Goal: Task Accomplishment & Management: Use online tool/utility

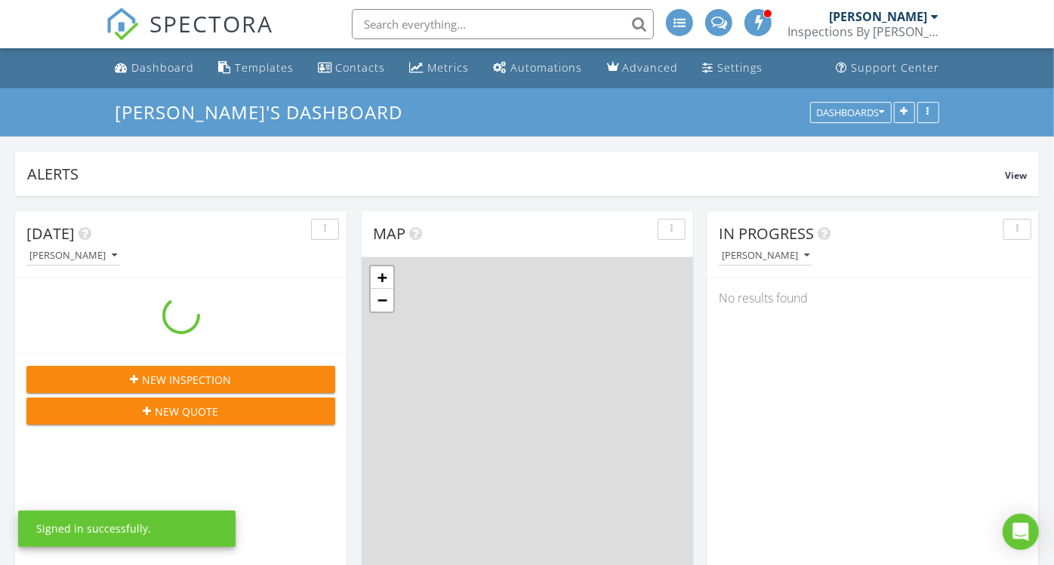
scroll to position [1739, 1080]
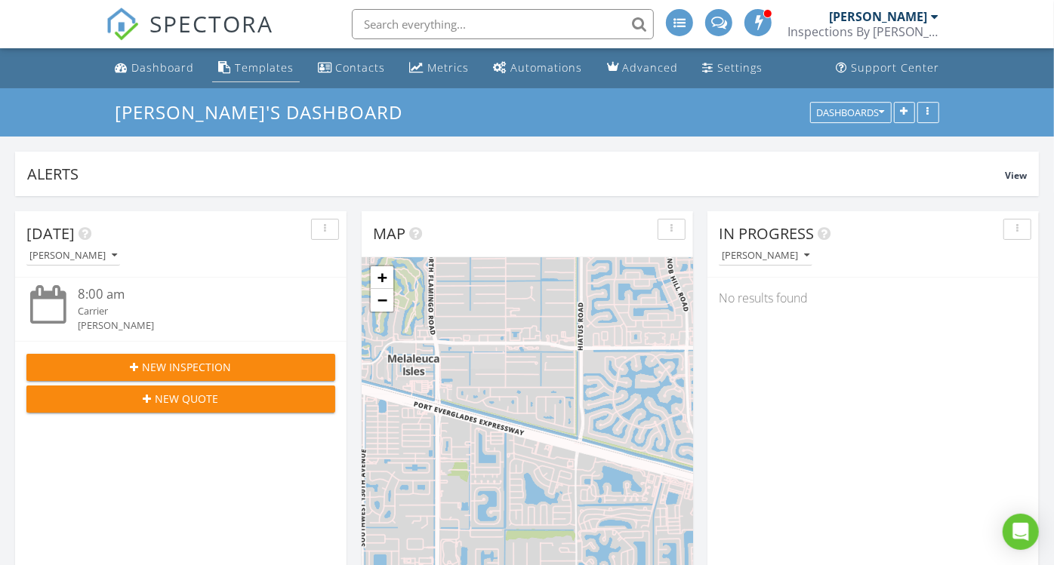
click at [264, 65] on div "Templates" at bounding box center [264, 67] width 59 height 14
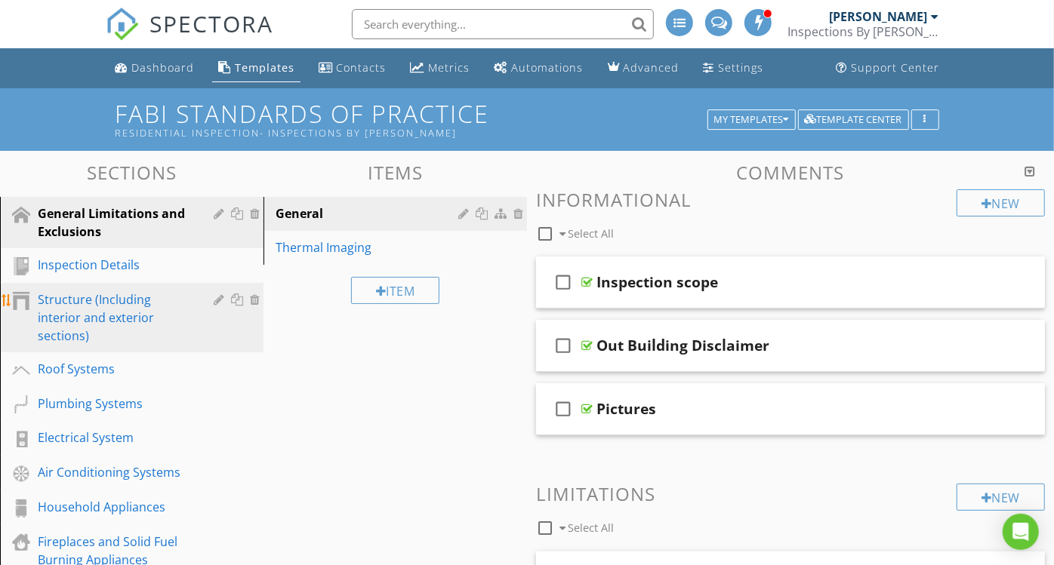
click at [48, 321] on div "Structure (Including interior and exterior sections)" at bounding box center [115, 318] width 154 height 54
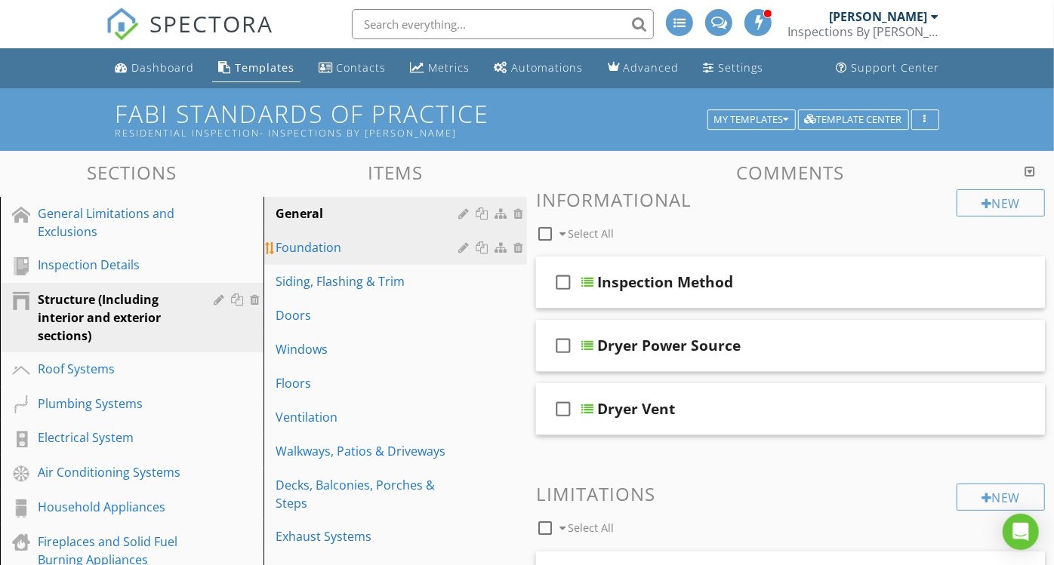
click at [346, 252] on div "Foundation" at bounding box center [369, 248] width 187 height 18
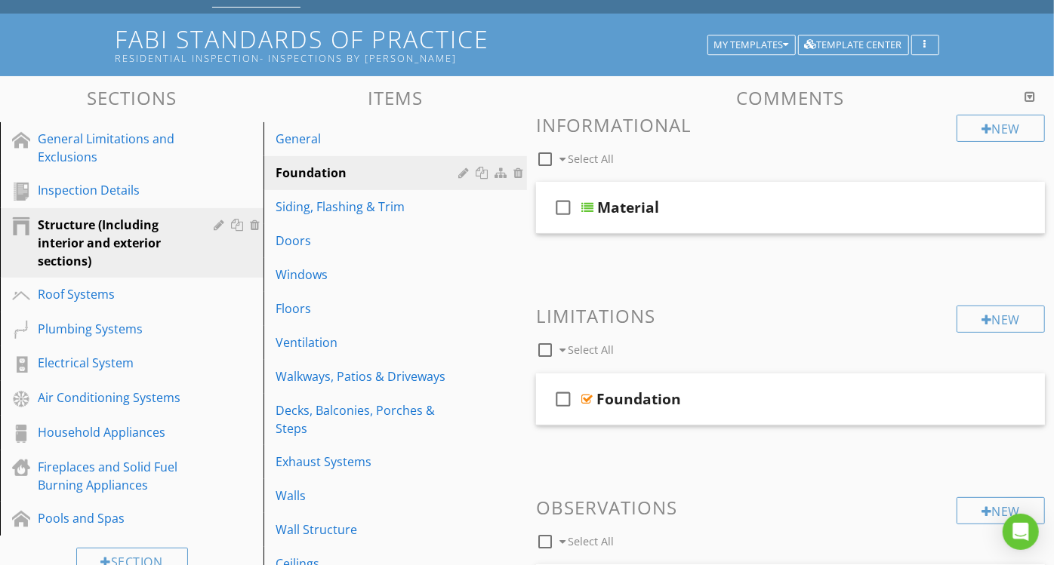
scroll to position [125, 0]
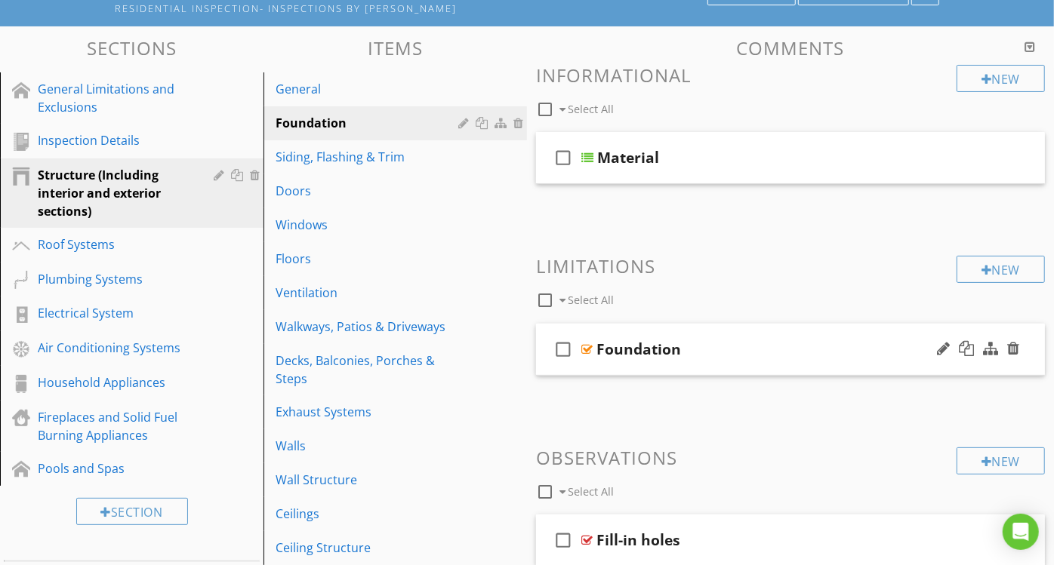
click at [675, 349] on div "Foundation" at bounding box center [638, 349] width 85 height 18
click at [839, 290] on div "check_box_outline_blank Select All" at bounding box center [746, 296] width 420 height 29
click at [858, 354] on div "Foundation" at bounding box center [775, 349] width 359 height 18
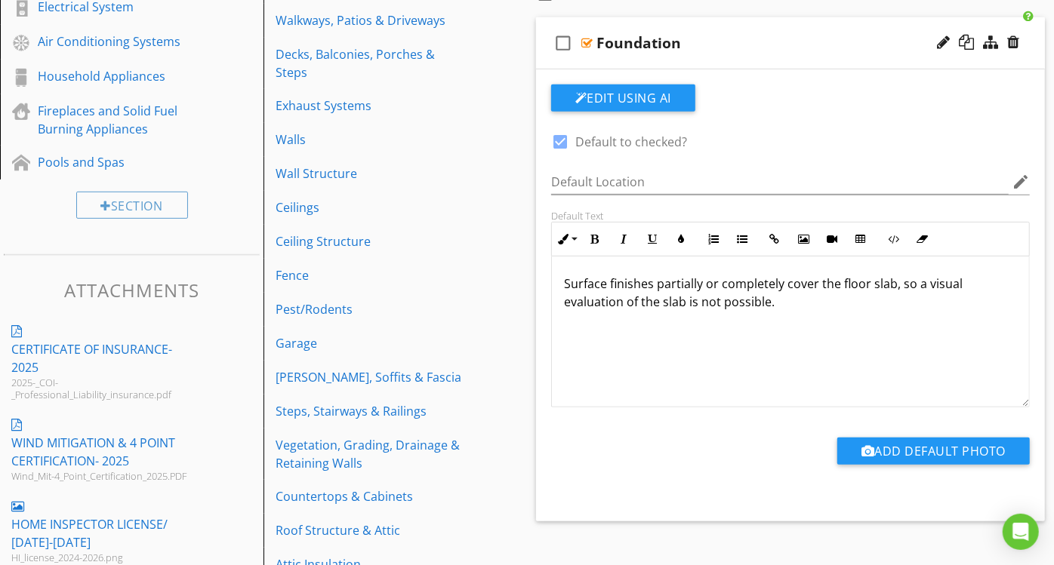
scroll to position [438, 0]
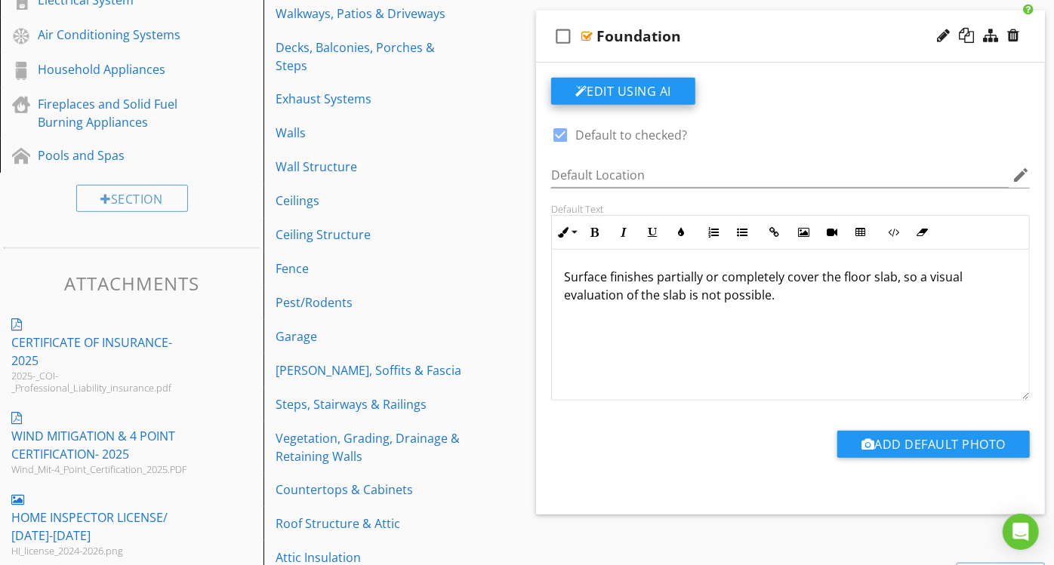
click at [645, 99] on button "Edit Using AI" at bounding box center [623, 91] width 144 height 27
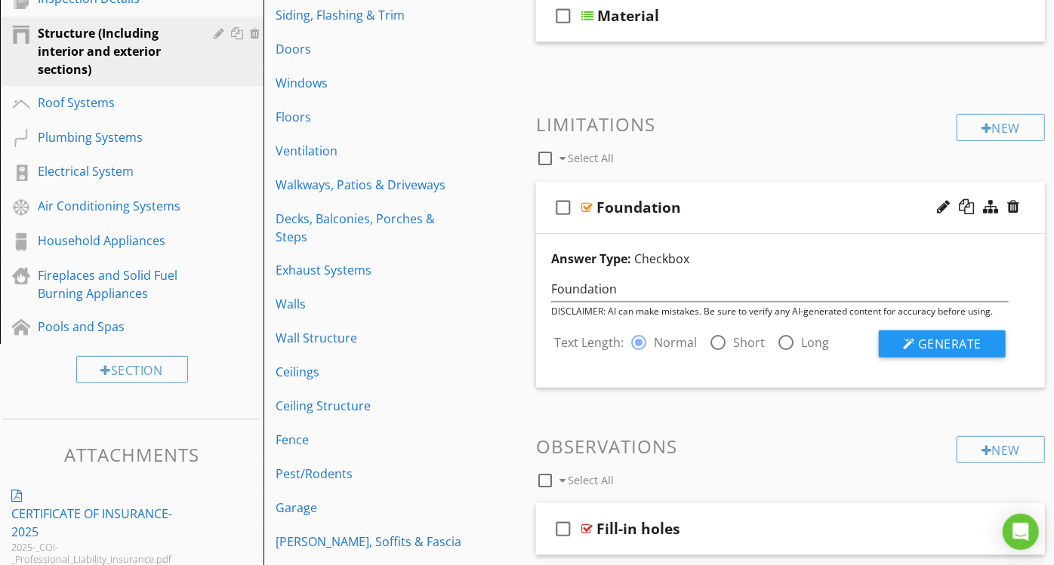
scroll to position [259, 0]
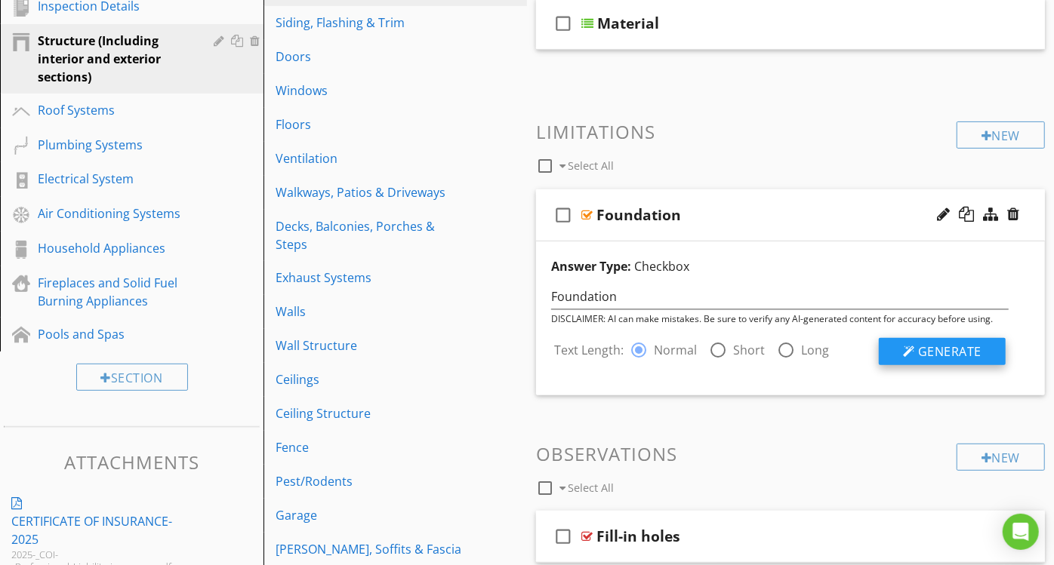
click at [940, 340] on button "Generate" at bounding box center [942, 351] width 127 height 27
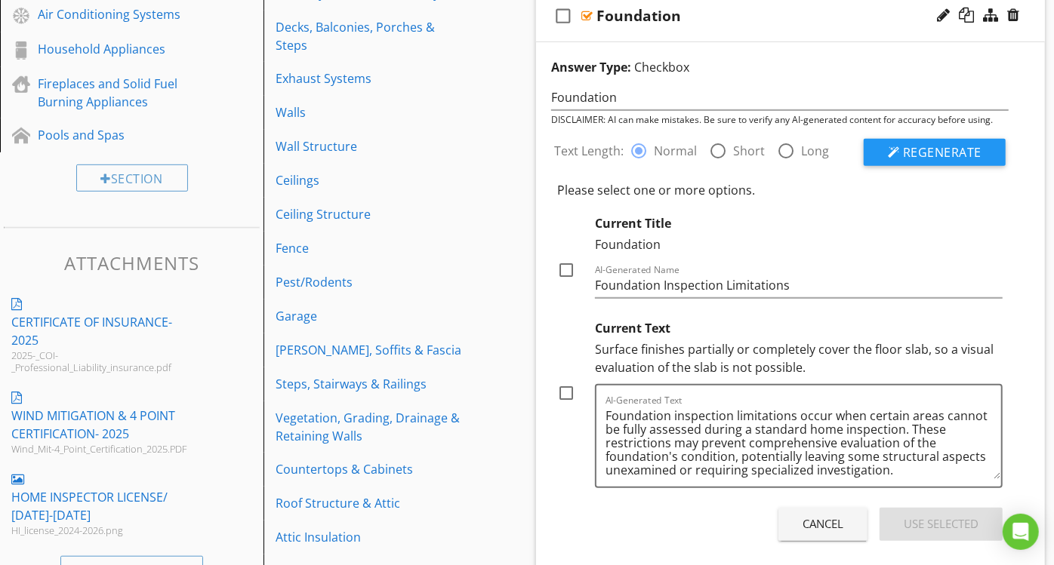
scroll to position [460, 0]
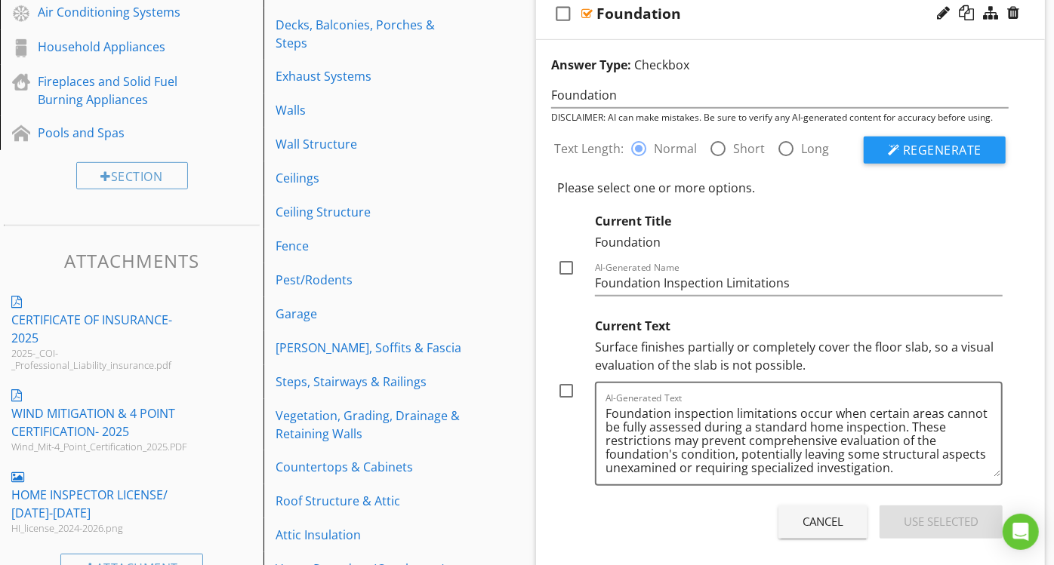
click at [571, 389] on div at bounding box center [566, 391] width 26 height 26
checkbox input "true"
click at [562, 260] on div at bounding box center [566, 268] width 26 height 26
checkbox input "true"
click at [922, 522] on div "Use Selected" at bounding box center [941, 521] width 75 height 17
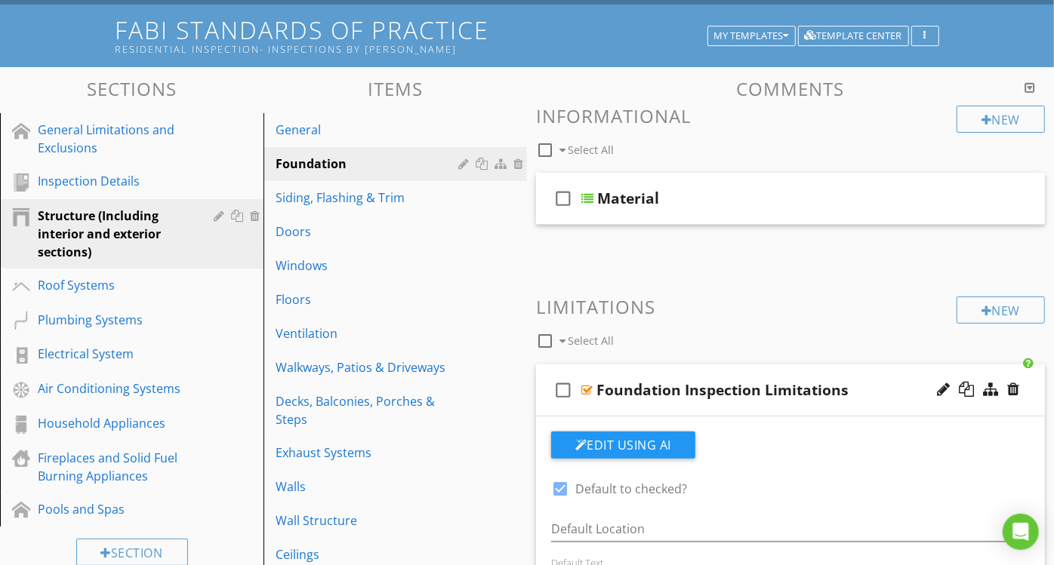
scroll to position [66, 0]
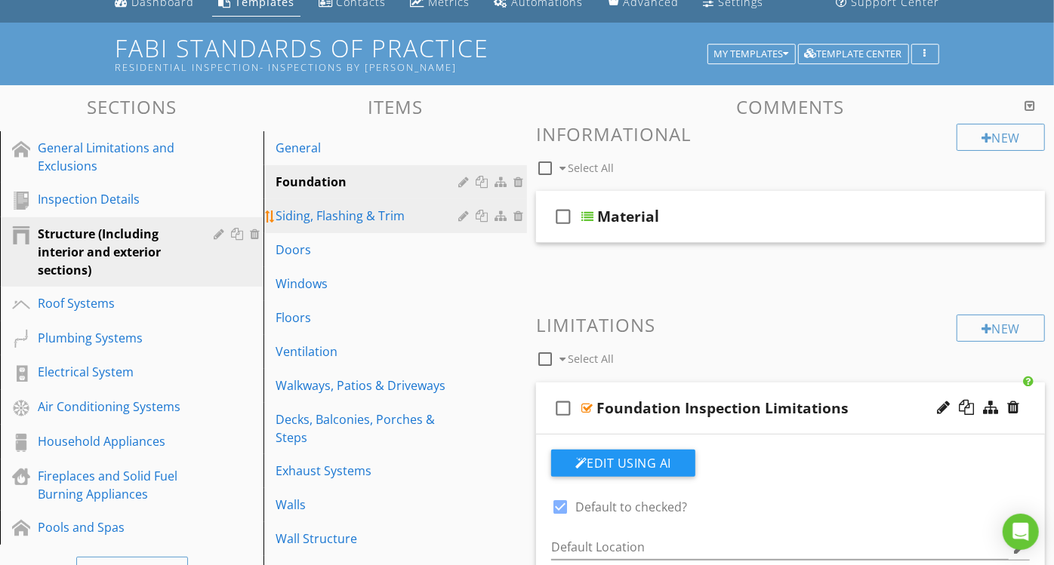
click at [341, 218] on div "Siding, Flashing & Trim" at bounding box center [369, 216] width 187 height 18
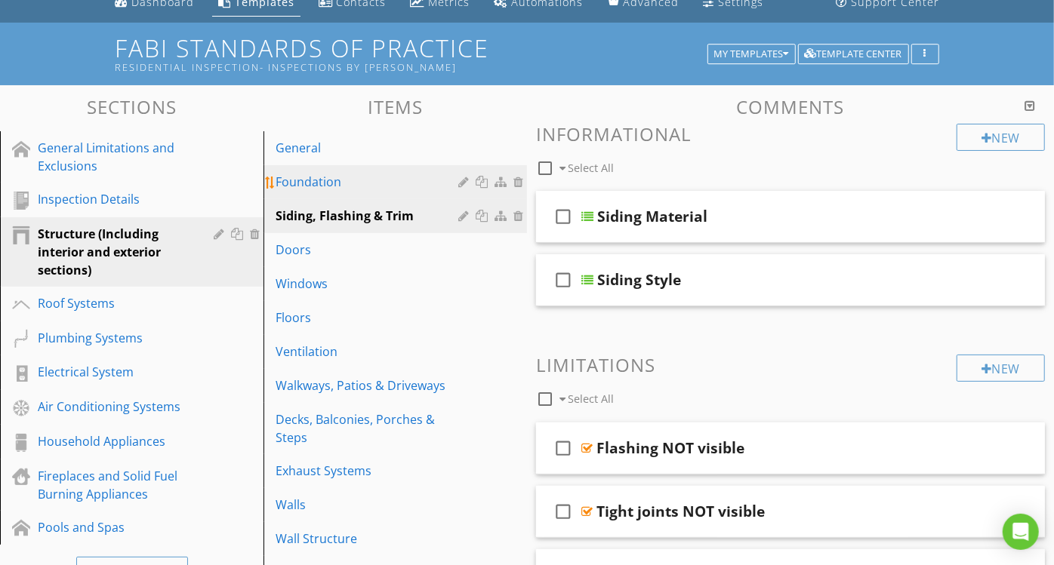
click at [320, 168] on link "Foundation" at bounding box center [397, 181] width 259 height 33
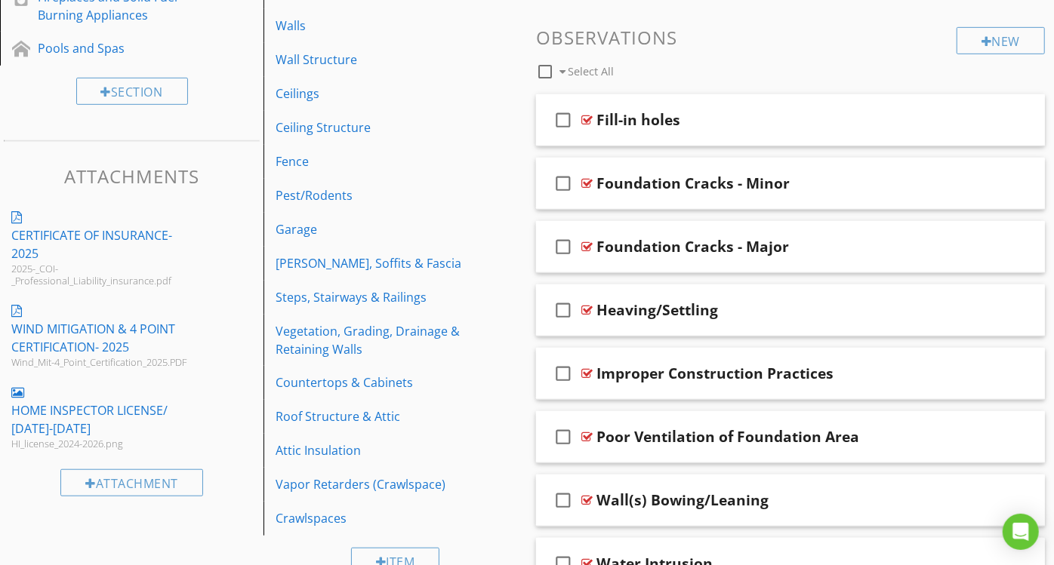
scroll to position [550, 0]
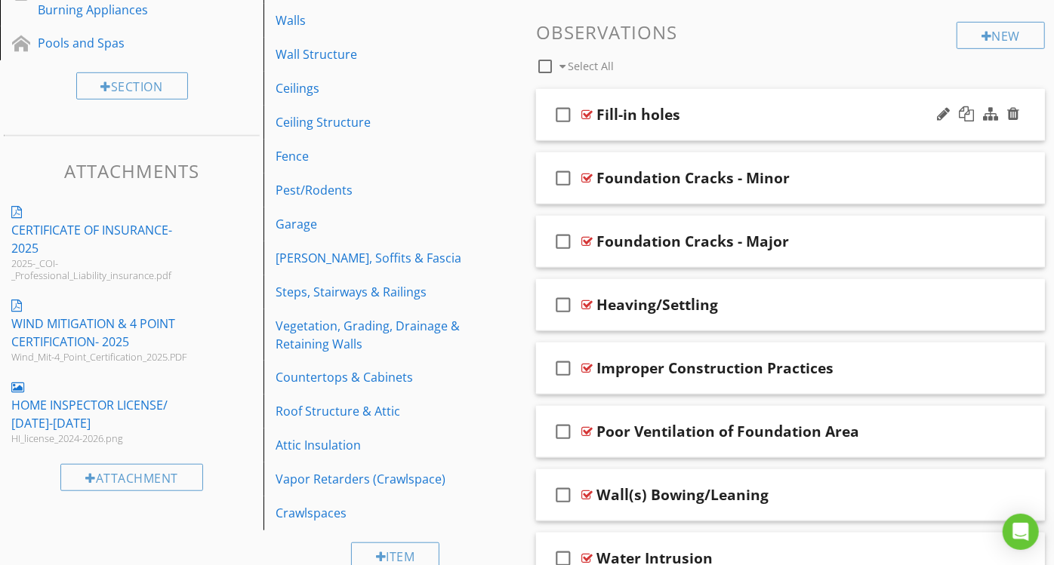
click at [717, 123] on div "check_box_outline_blank Fill-in holes" at bounding box center [790, 115] width 509 height 52
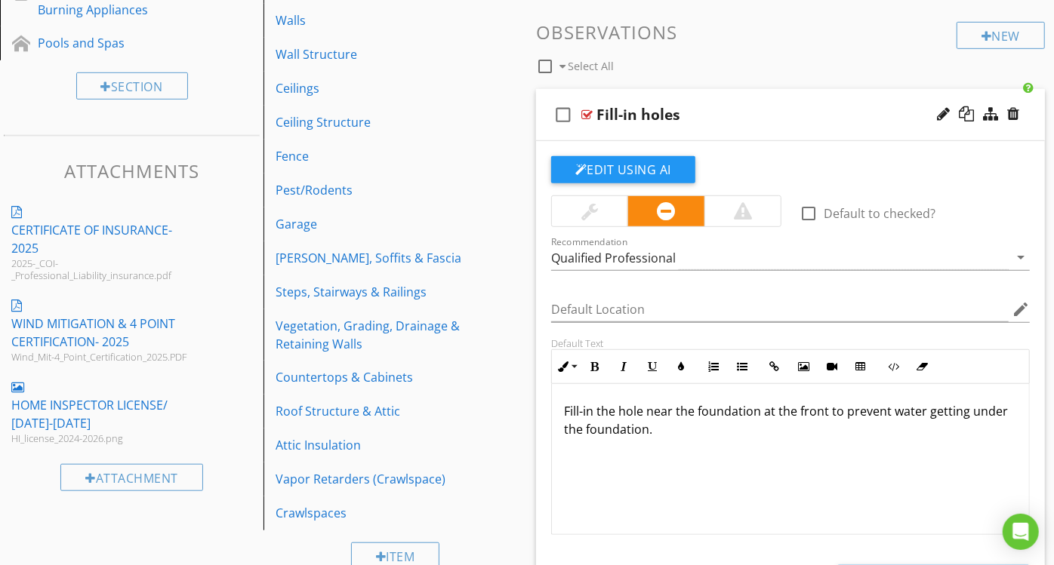
click at [612, 406] on p "Fill-in the hole near the foundation at the front to prevent water getting unde…" at bounding box center [790, 420] width 453 height 36
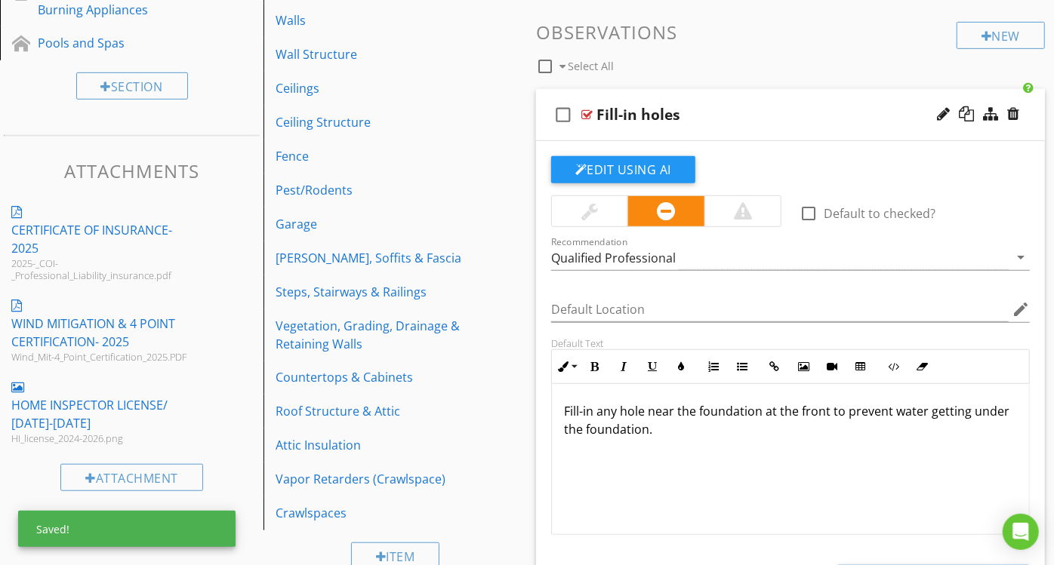
click at [641, 407] on p "Fill-in any hole near the foundation at the front to prevent water getting unde…" at bounding box center [790, 420] width 453 height 36
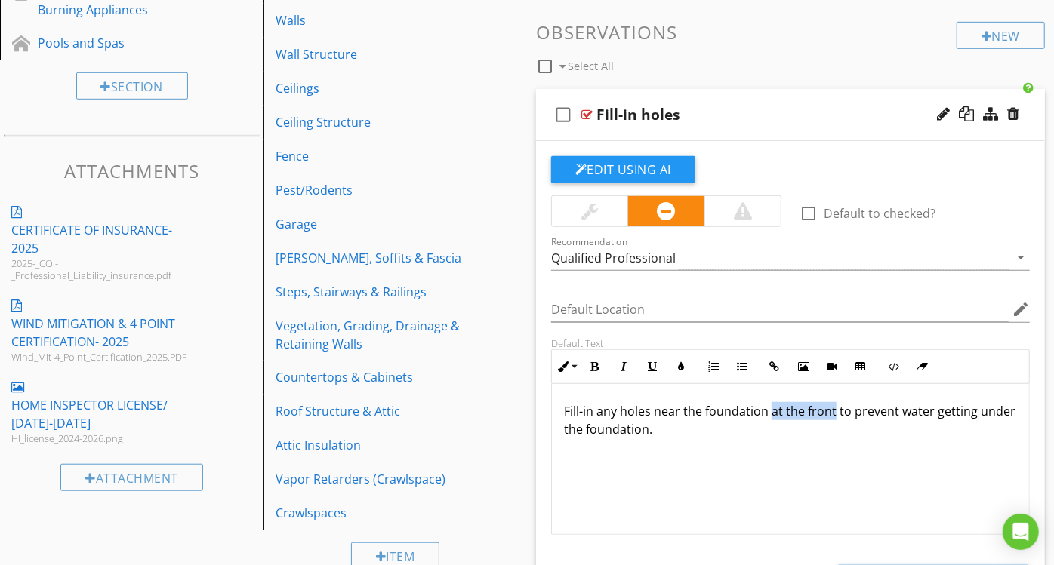
drag, startPoint x: 771, startPoint y: 409, endPoint x: 832, endPoint y: 414, distance: 60.6
click at [832, 414] on p "Fill-in any holes near the foundation at the front to prevent water getting und…" at bounding box center [790, 420] width 453 height 36
click at [647, 170] on button "Edit Using AI" at bounding box center [623, 169] width 144 height 27
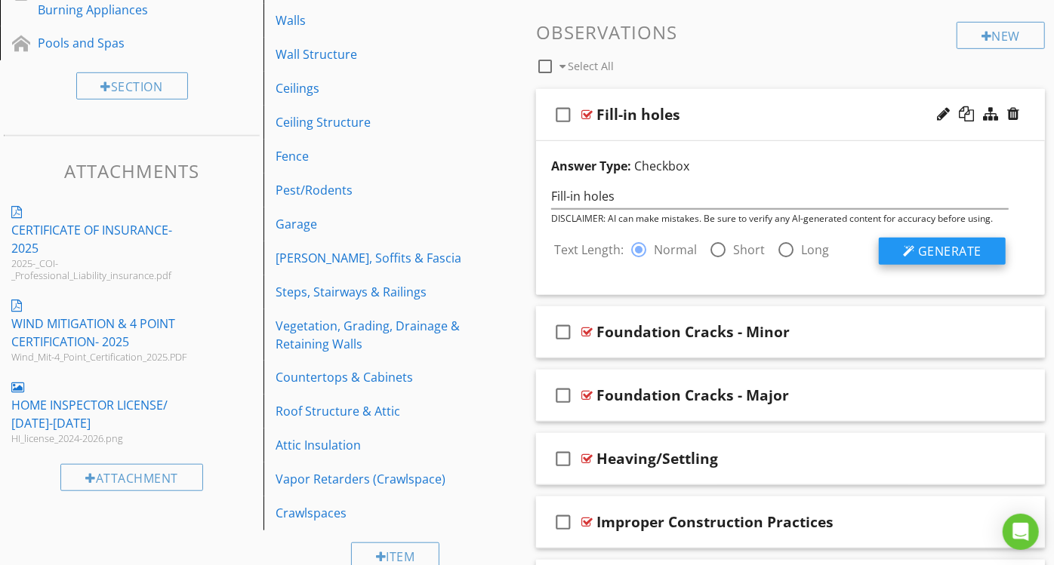
click at [953, 238] on button "Generate" at bounding box center [942, 251] width 127 height 27
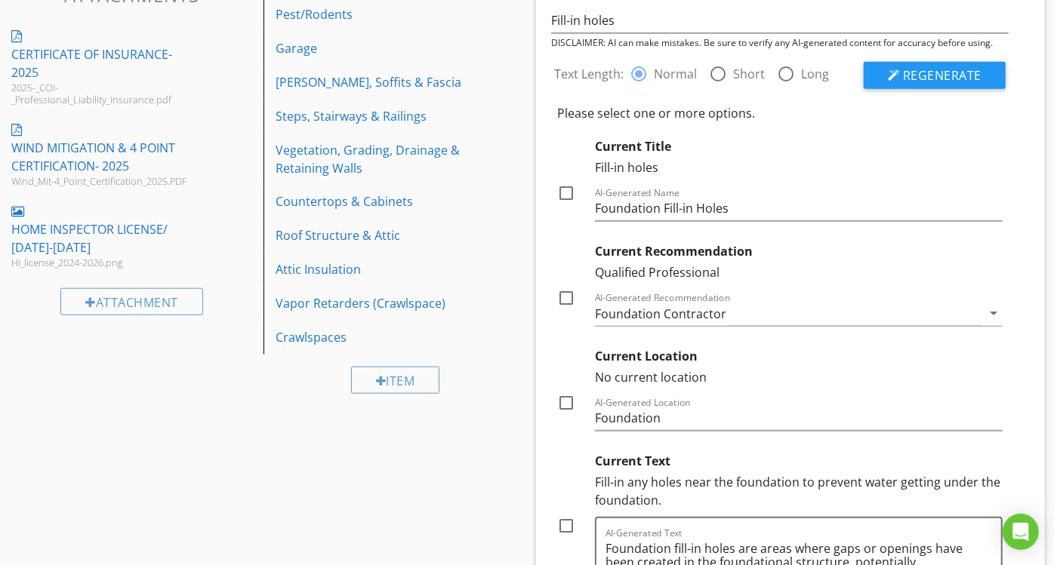
scroll to position [685, 0]
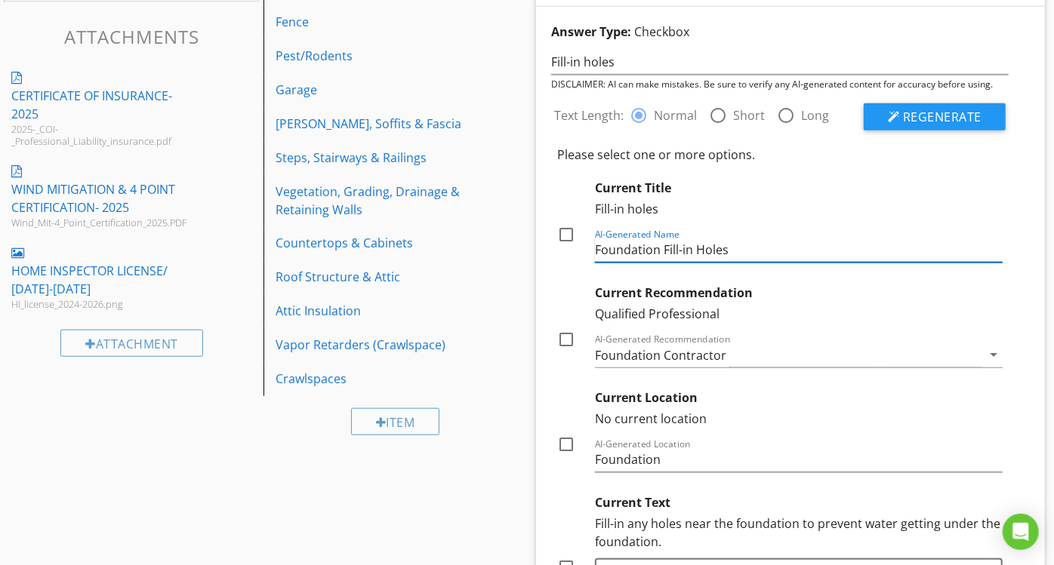
drag, startPoint x: 661, startPoint y: 252, endPoint x: 577, endPoint y: 257, distance: 83.9
click at [577, 257] on div "Current Title Fill-in holes check_box_outline_blank AI-Generated Name Foundatio…" at bounding box center [779, 221] width 445 height 84
type input "Fill-in Holes"
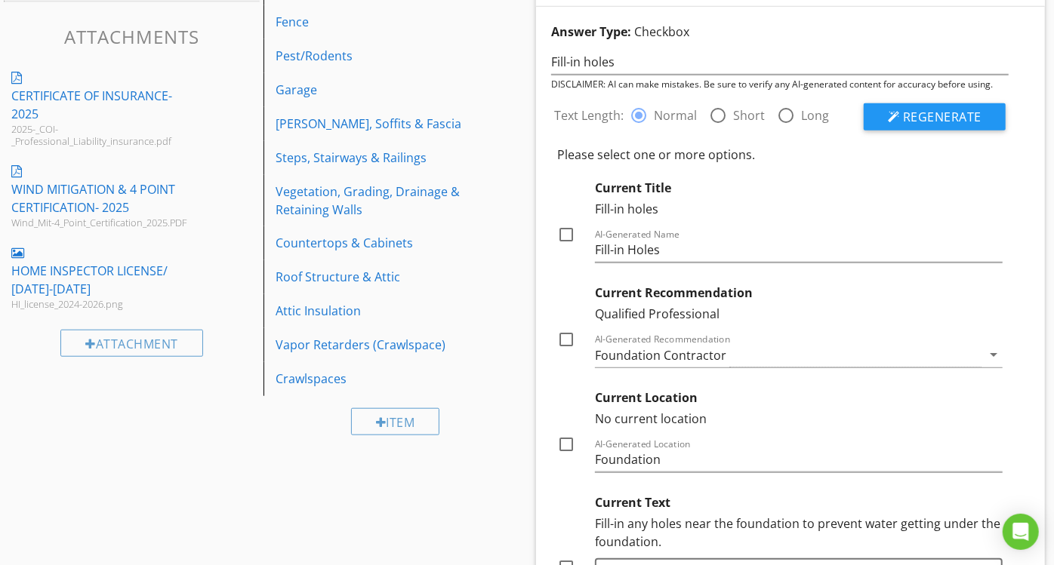
click at [980, 209] on div "Fill-in holes" at bounding box center [799, 209] width 408 height 18
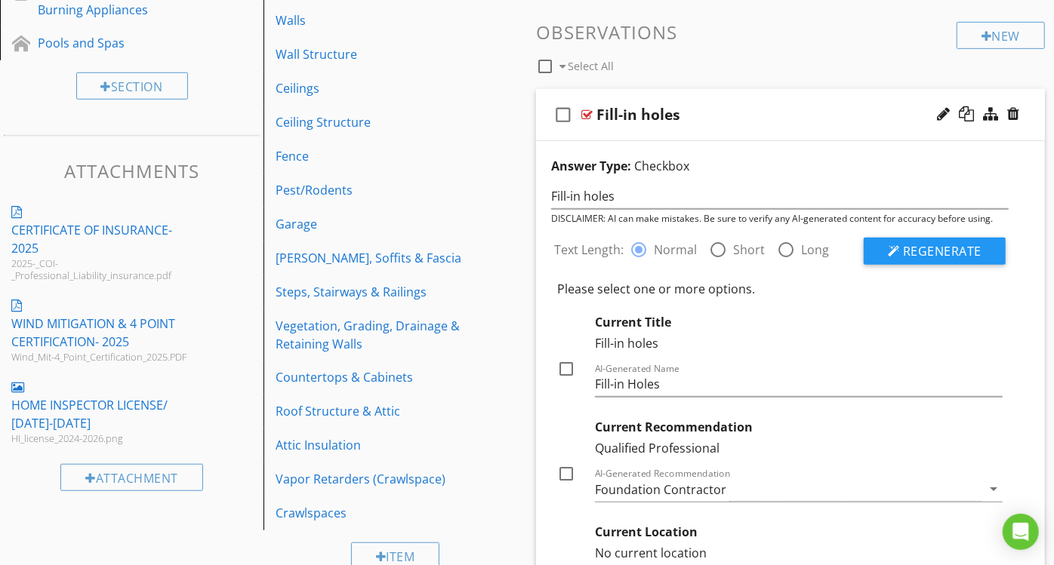
scroll to position [540, 0]
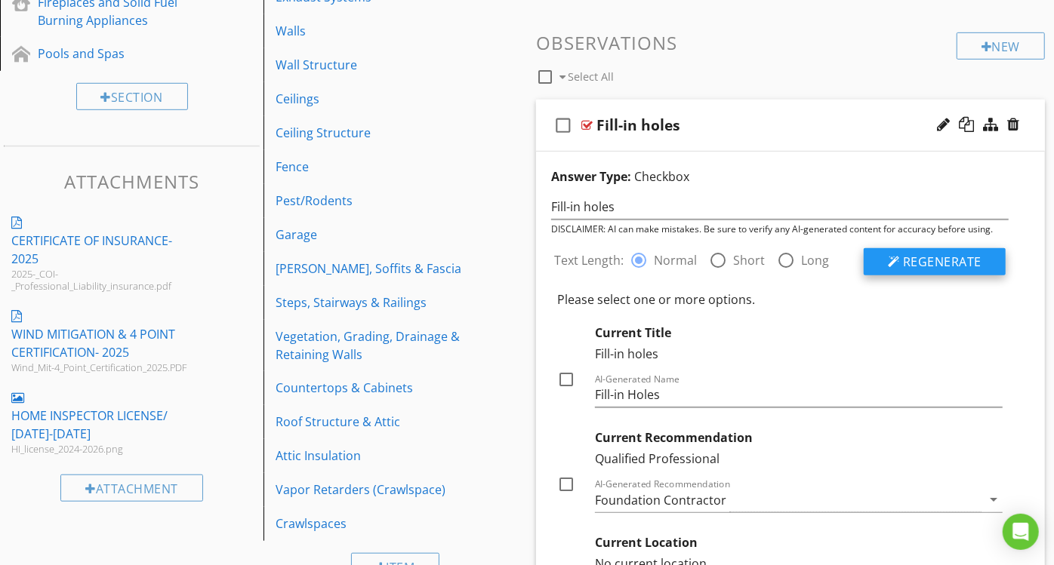
click at [929, 260] on span "Regenerate" at bounding box center [942, 262] width 79 height 17
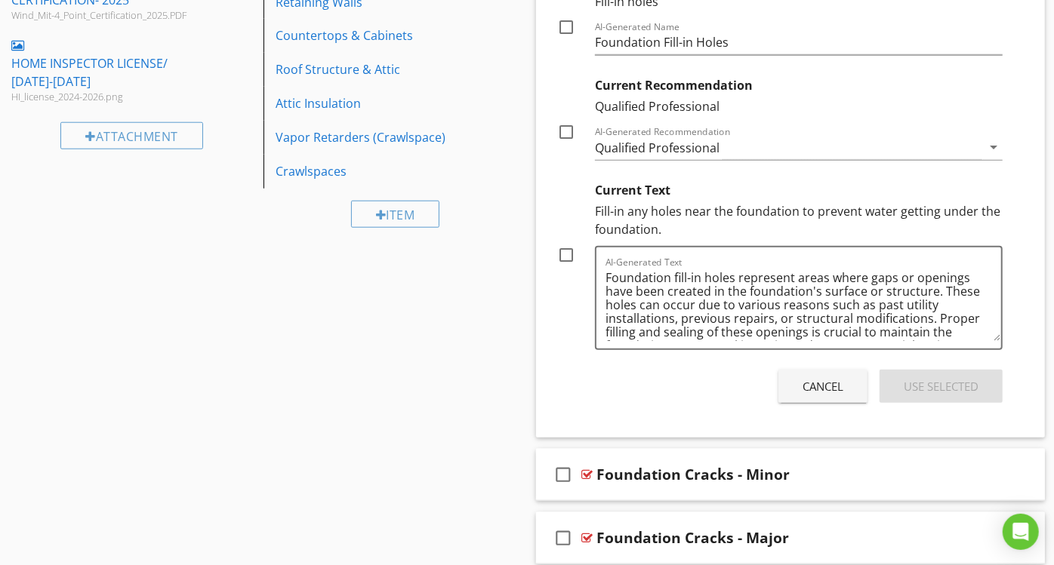
scroll to position [942, 0]
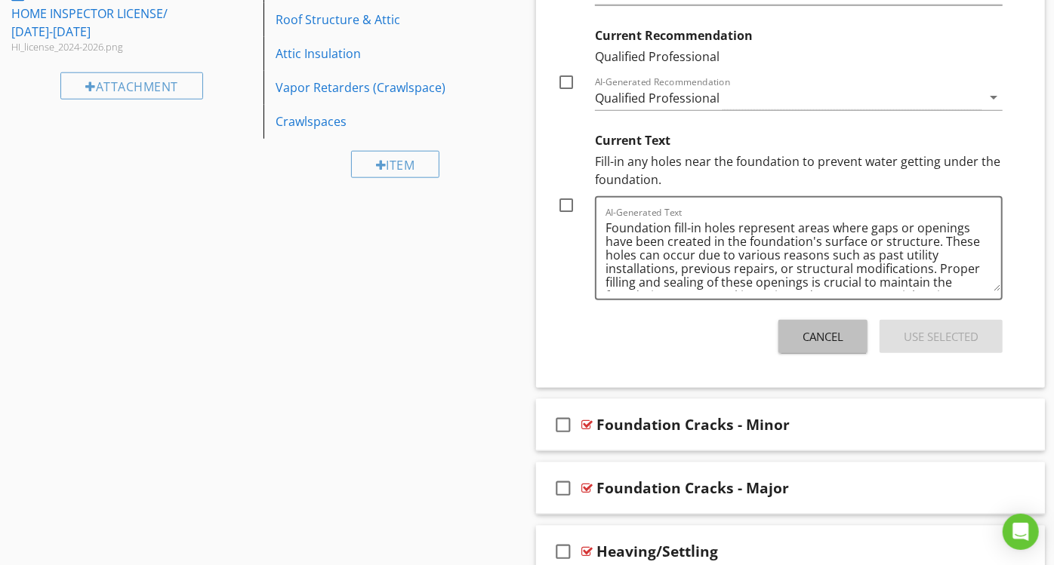
click at [842, 328] on button "Cancel" at bounding box center [822, 336] width 89 height 33
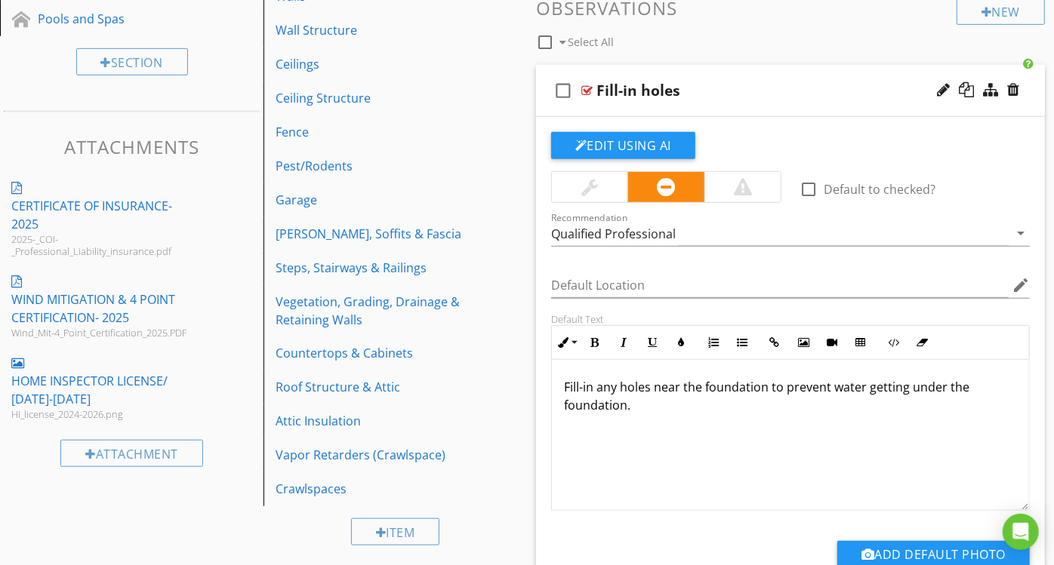
scroll to position [638, 0]
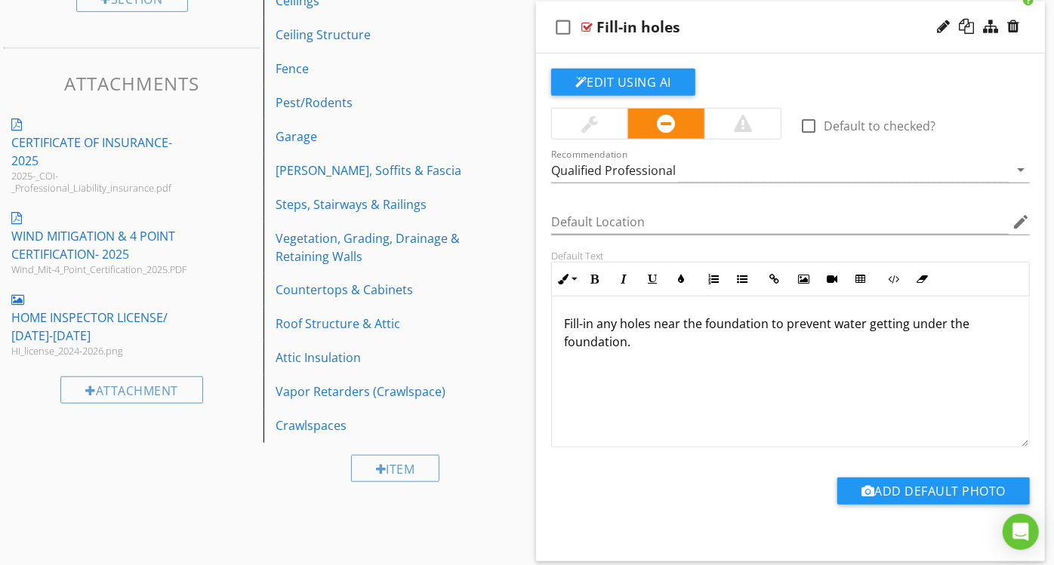
click at [711, 35] on div "Fill-in holes" at bounding box center [775, 27] width 359 height 18
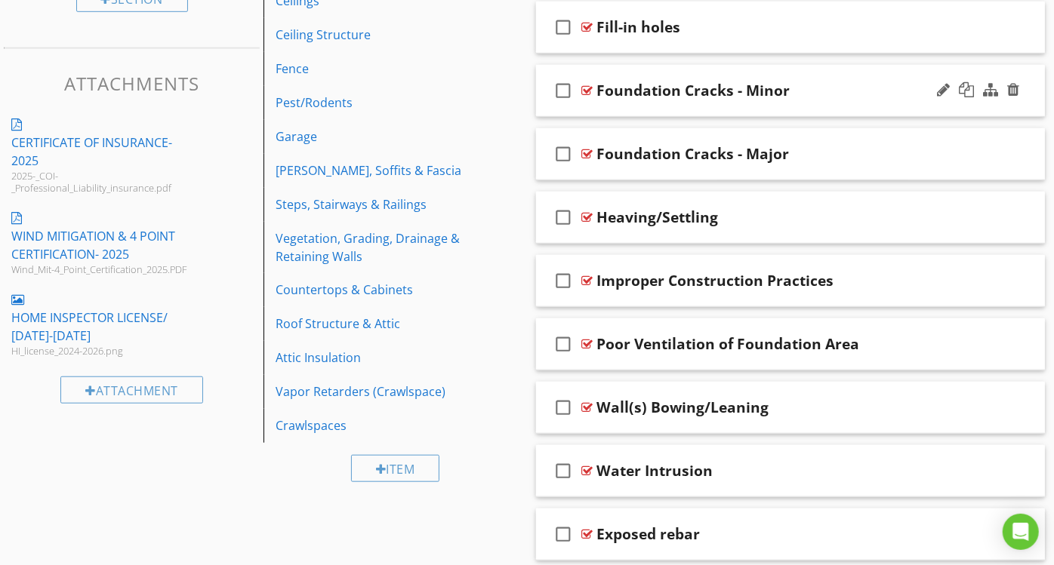
click at [815, 93] on div "Foundation Cracks - Minor" at bounding box center [775, 91] width 359 height 18
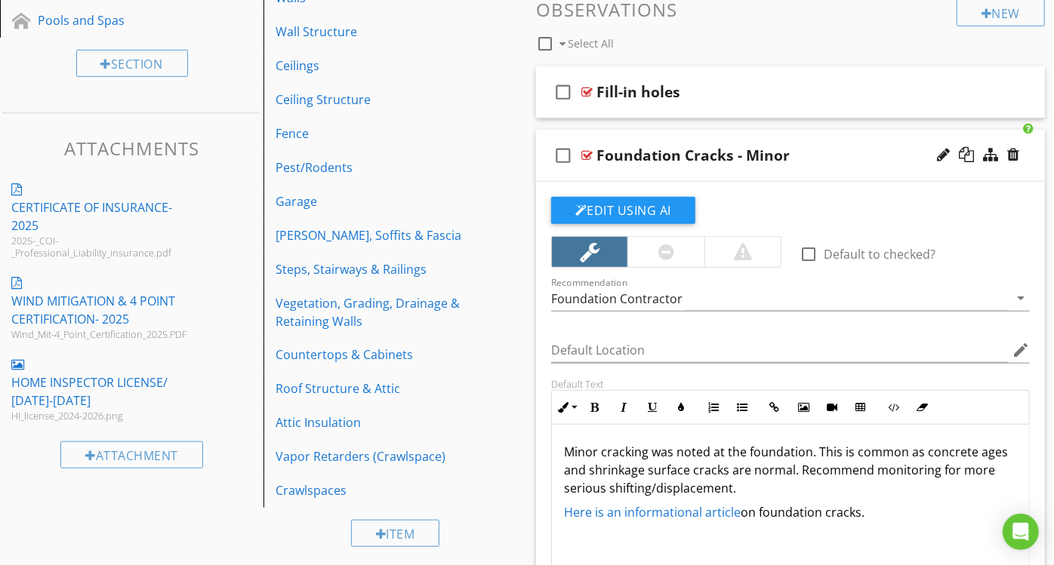
scroll to position [552, 0]
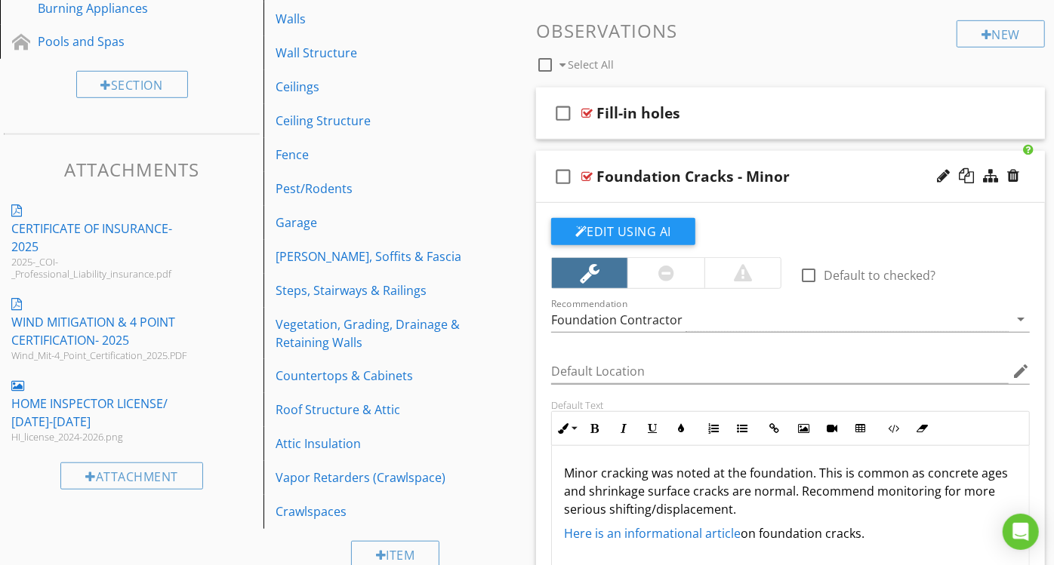
click at [856, 189] on div "check_box_outline_blank Foundation Cracks - Minor" at bounding box center [790, 177] width 509 height 52
type textarea "<p>Minor cracking was noted at the foundation. This is common as concrete ages …"
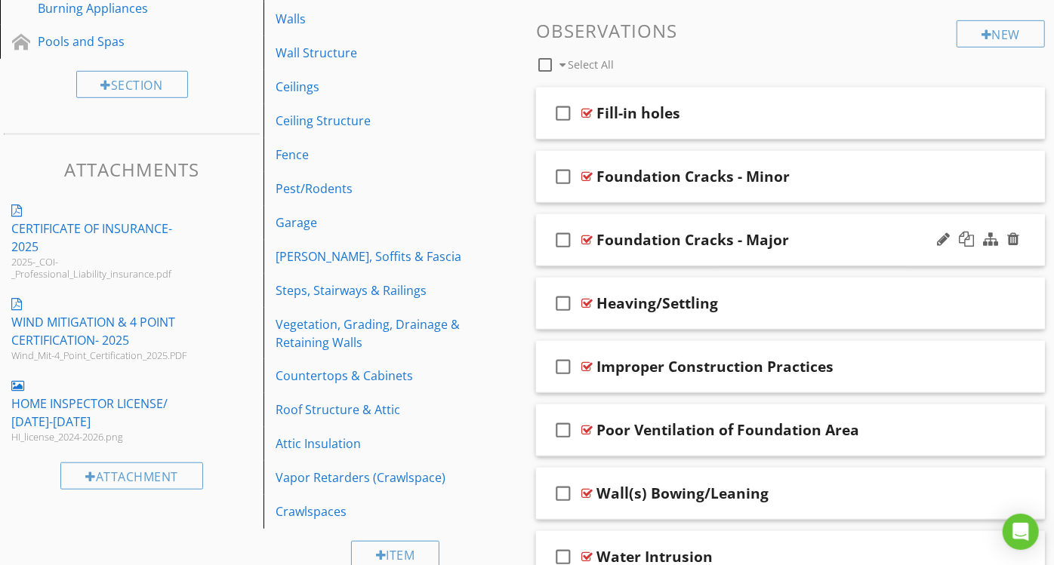
click at [808, 252] on div "check_box_outline_blank Foundation Cracks - Major" at bounding box center [790, 240] width 509 height 52
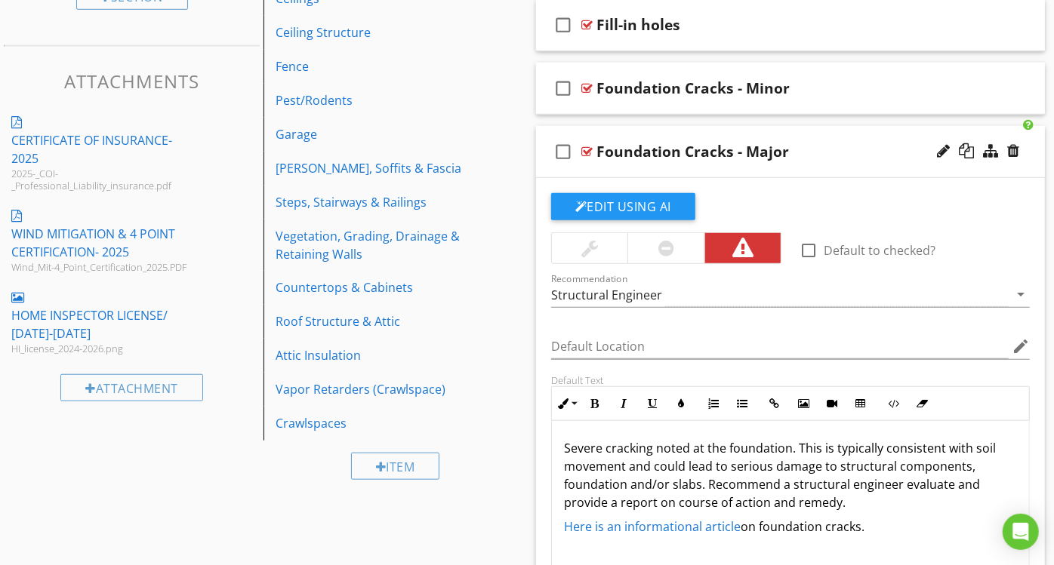
scroll to position [633, 0]
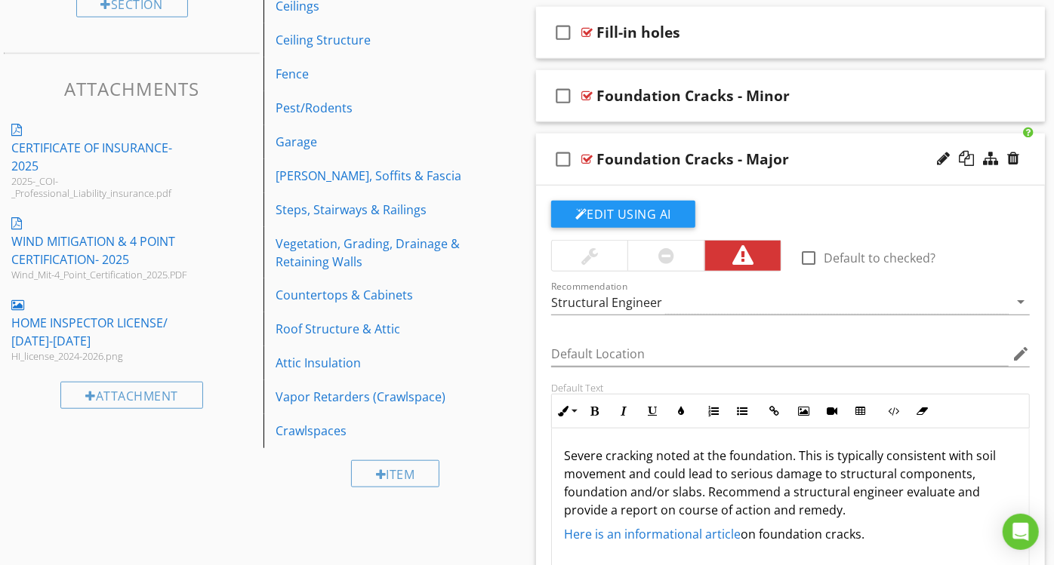
click at [842, 153] on div "Foundation Cracks - Major" at bounding box center [775, 159] width 359 height 18
type textarea "<p>Severe cracking noted at the foundation. This is typically consistent with s…"
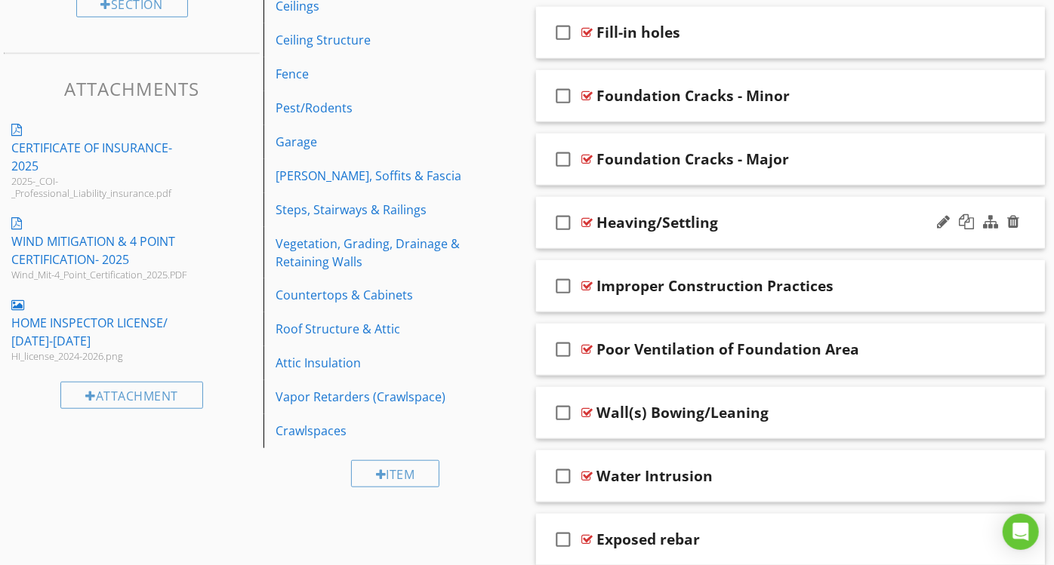
click at [802, 216] on div "Heaving/Settling" at bounding box center [775, 223] width 359 height 18
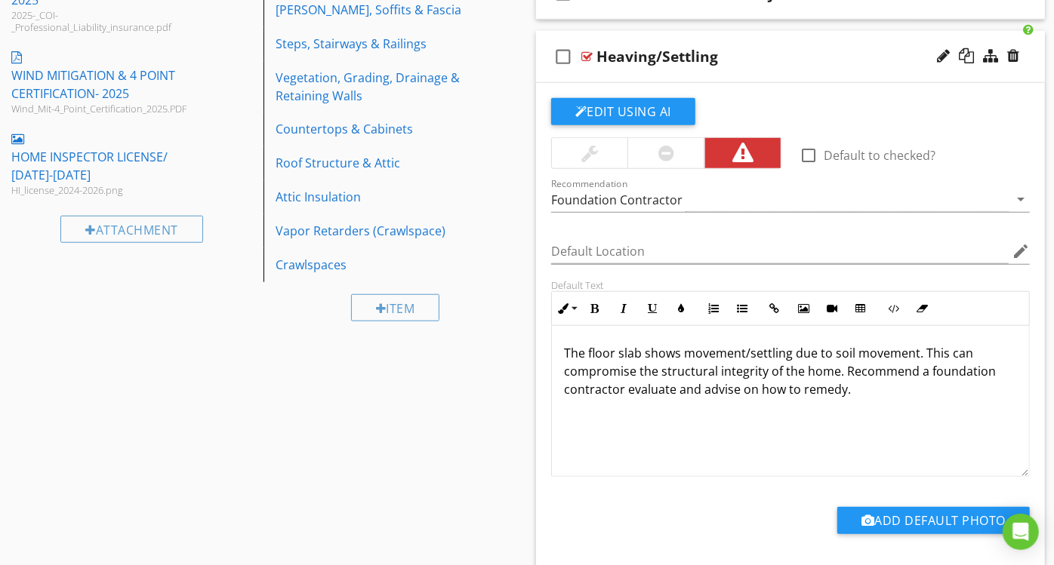
scroll to position [800, 0]
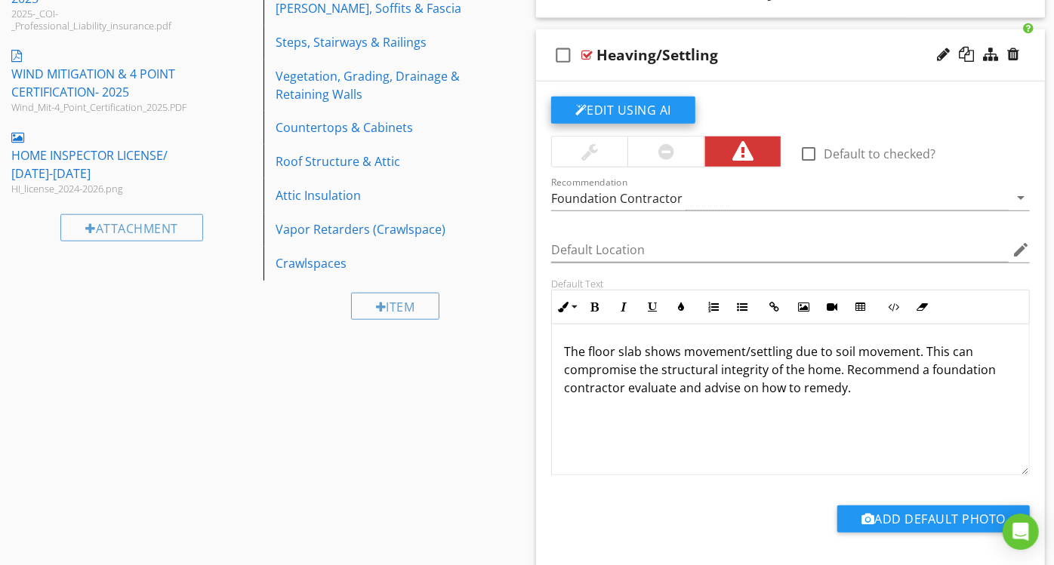
click at [605, 107] on button "Edit Using AI" at bounding box center [623, 110] width 144 height 27
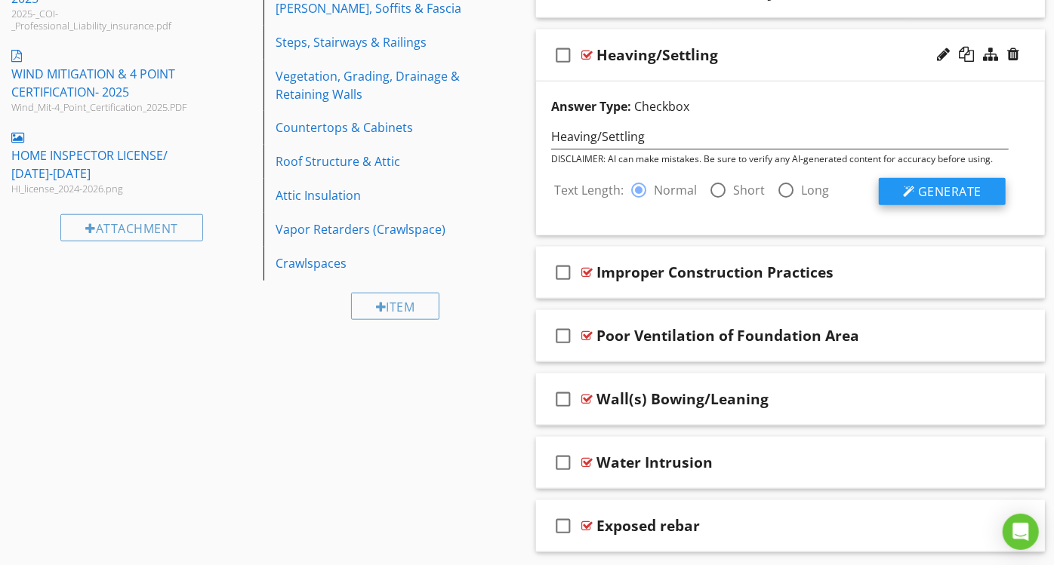
click at [918, 187] on button "Generate" at bounding box center [942, 191] width 127 height 27
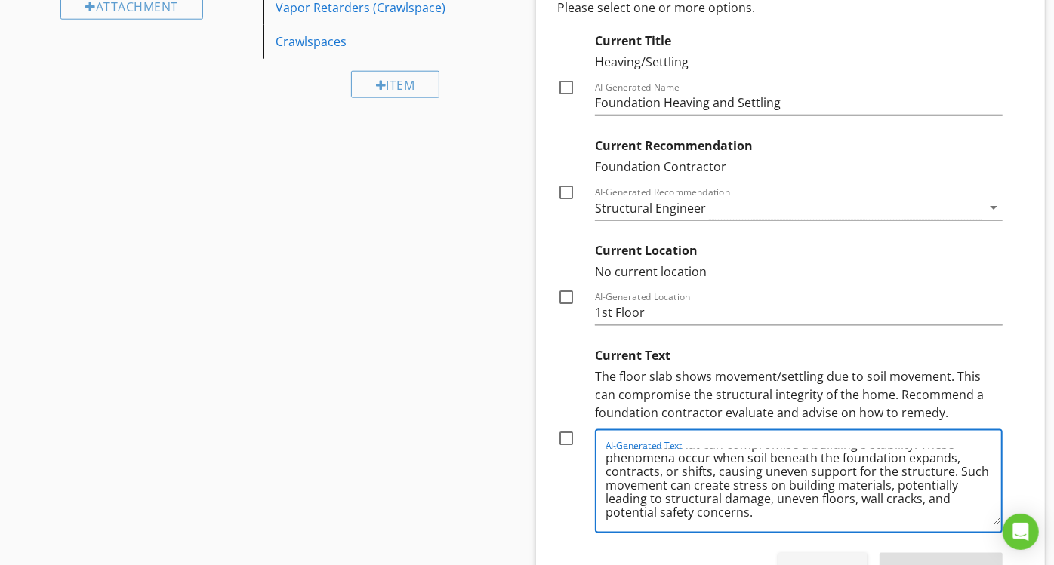
scroll to position [1013, 0]
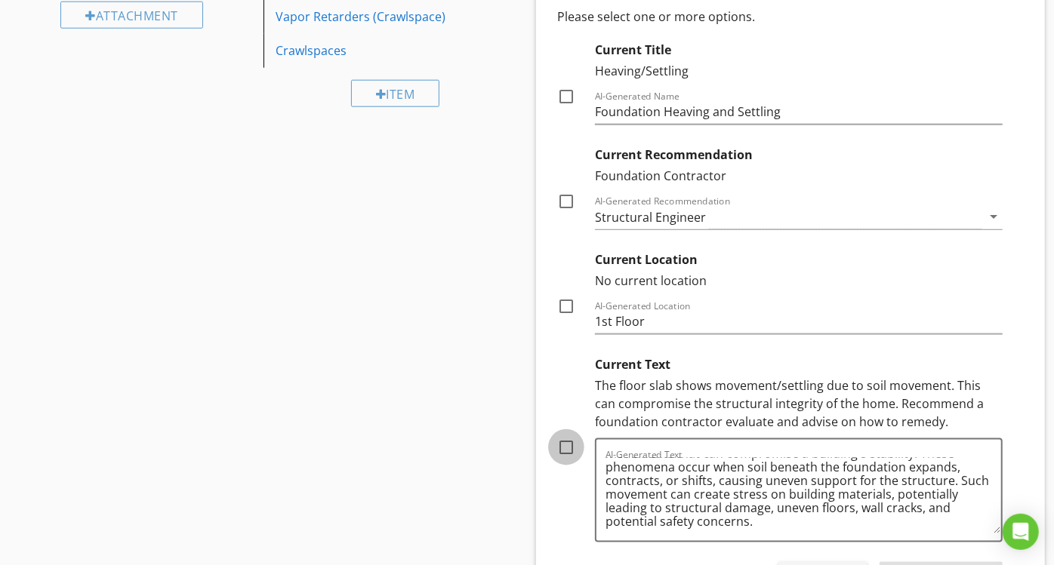
click at [568, 444] on div at bounding box center [566, 448] width 26 height 26
checkbox input "true"
click at [565, 203] on div at bounding box center [566, 202] width 26 height 26
checkbox input "true"
click at [564, 95] on div at bounding box center [566, 97] width 26 height 26
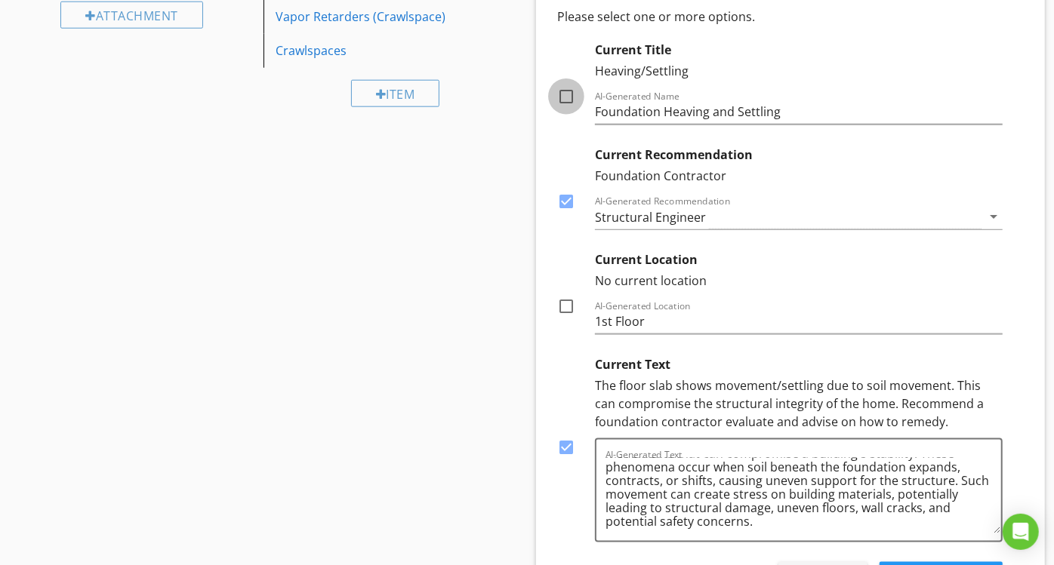
checkbox input "true"
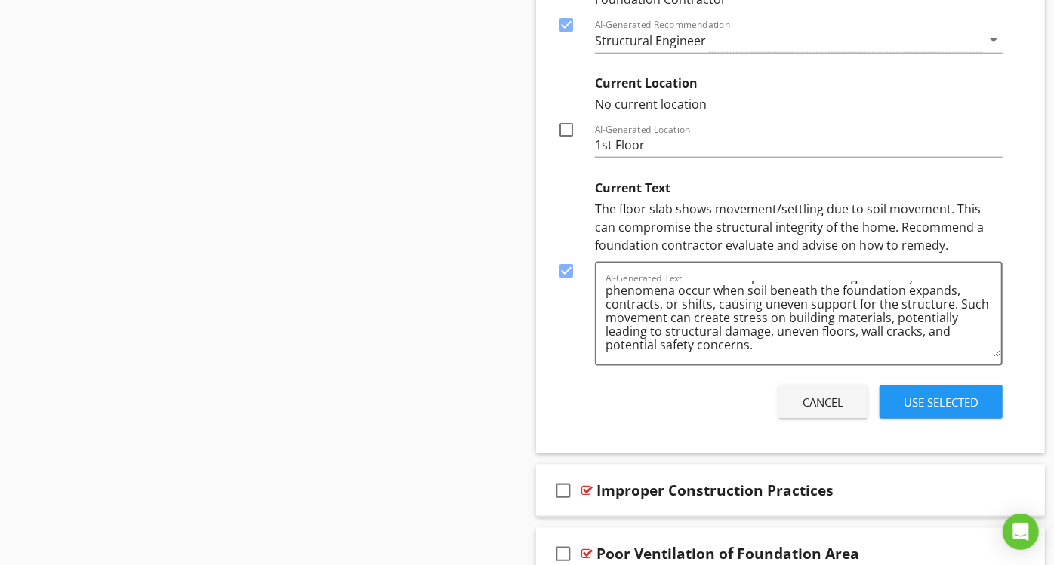
scroll to position [1224, 0]
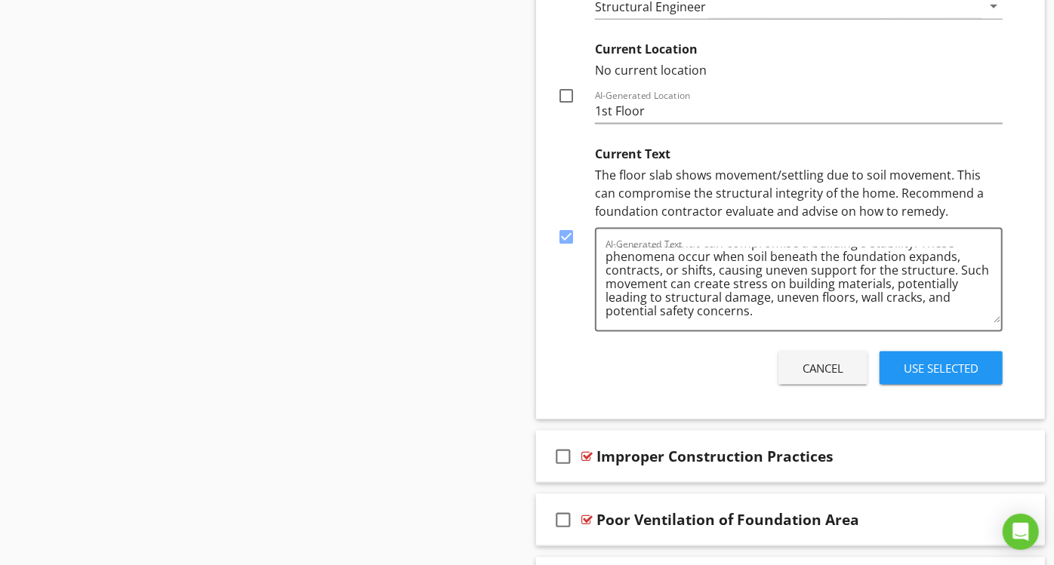
click at [933, 360] on div "Use Selected" at bounding box center [941, 368] width 75 height 17
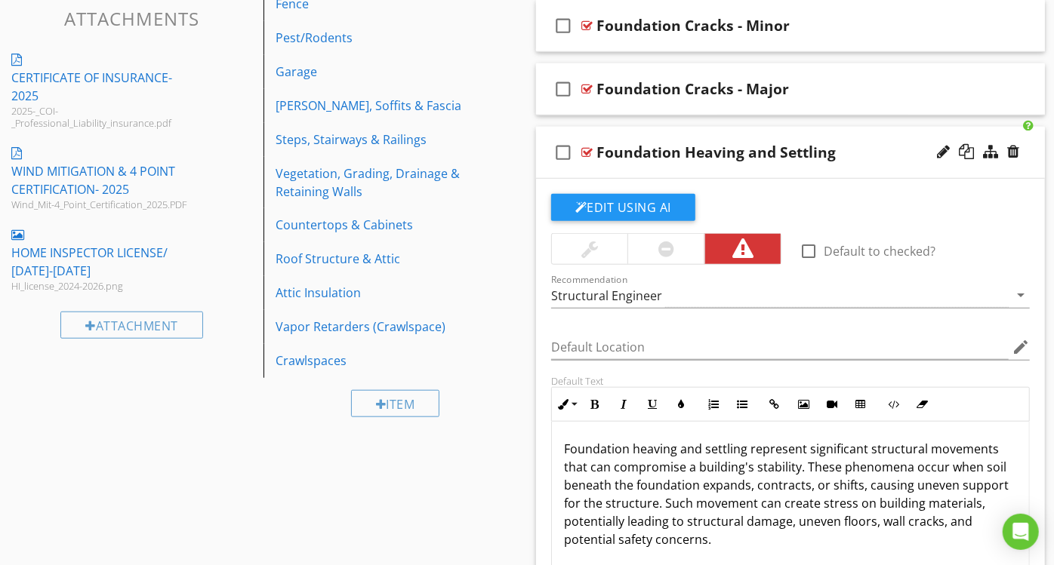
scroll to position [676, 0]
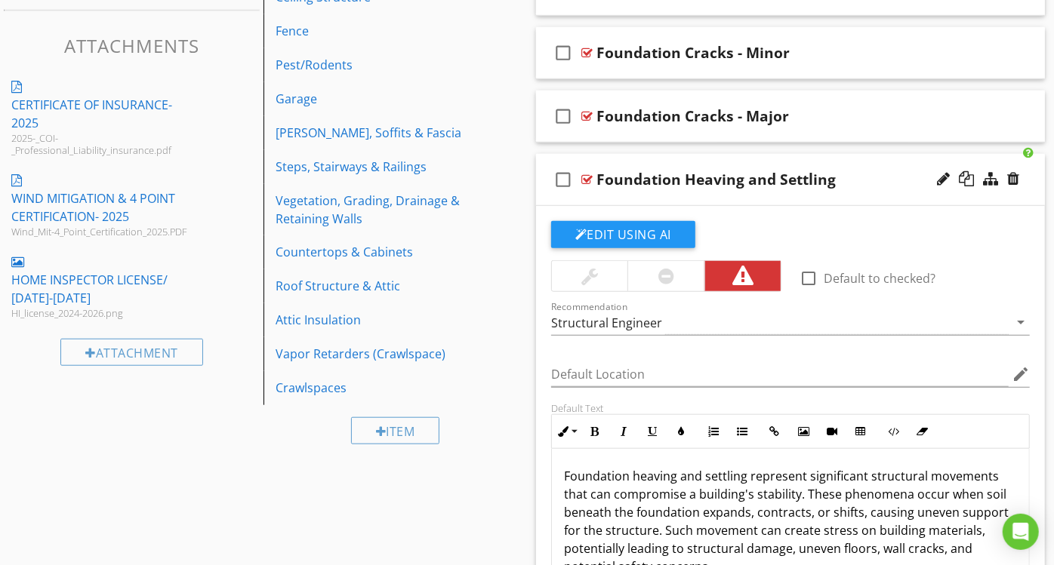
click at [867, 176] on div "Foundation Heaving and Settling" at bounding box center [775, 180] width 359 height 18
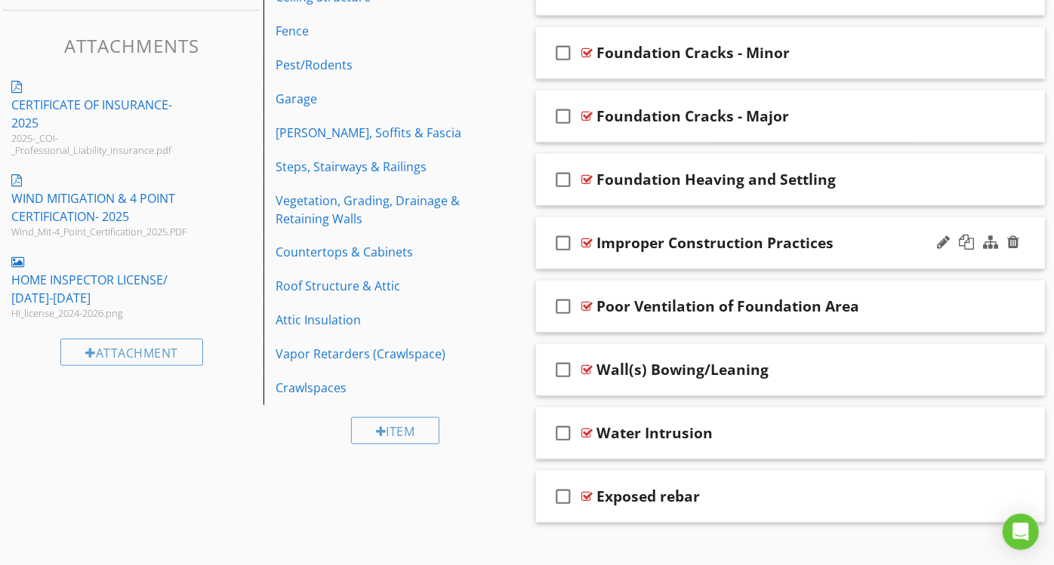
click at [852, 239] on div "Improper Construction Practices" at bounding box center [775, 243] width 359 height 18
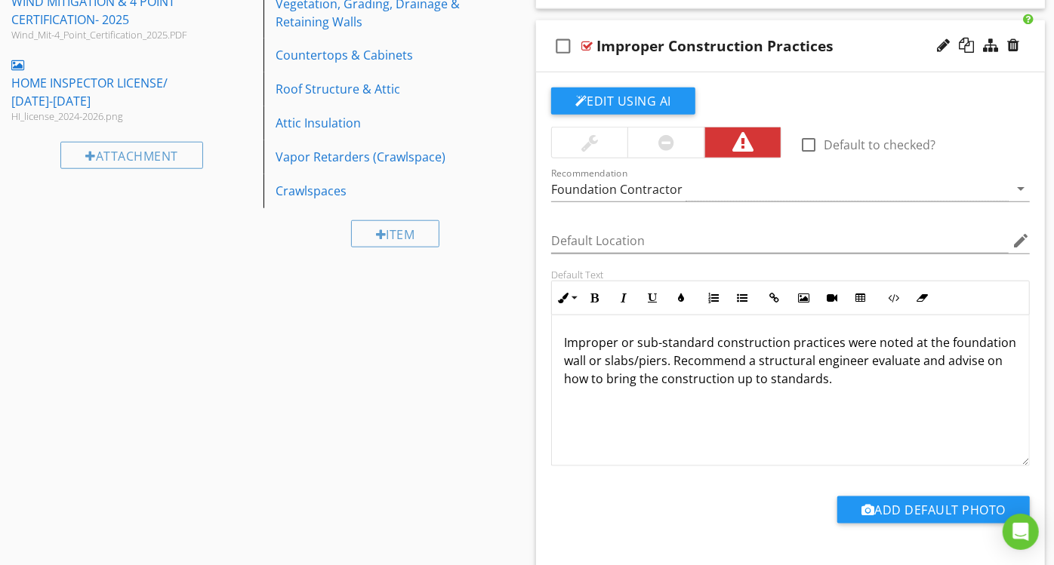
scroll to position [877, 0]
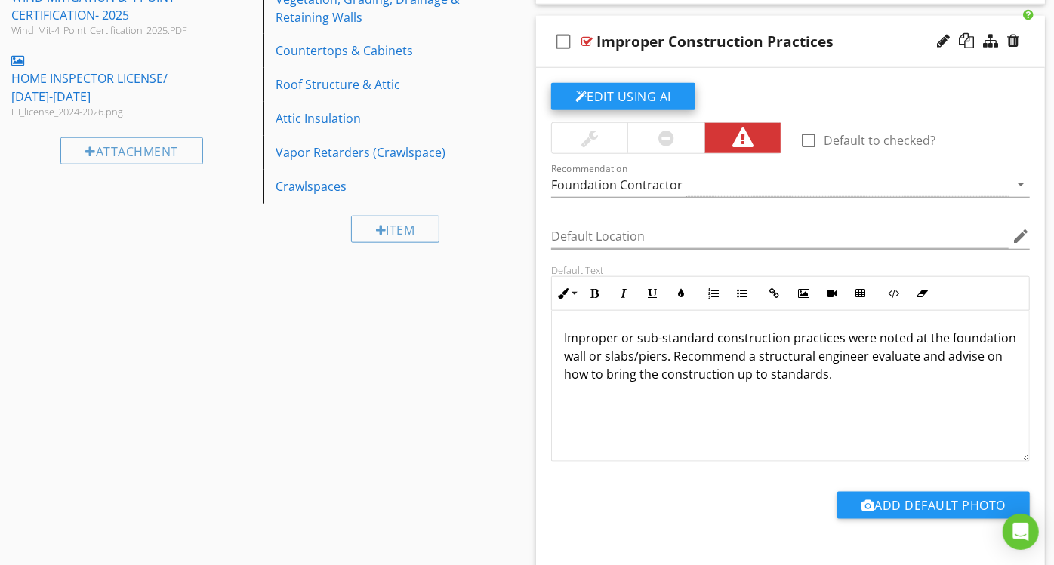
click at [645, 100] on button "Edit Using AI" at bounding box center [623, 96] width 144 height 27
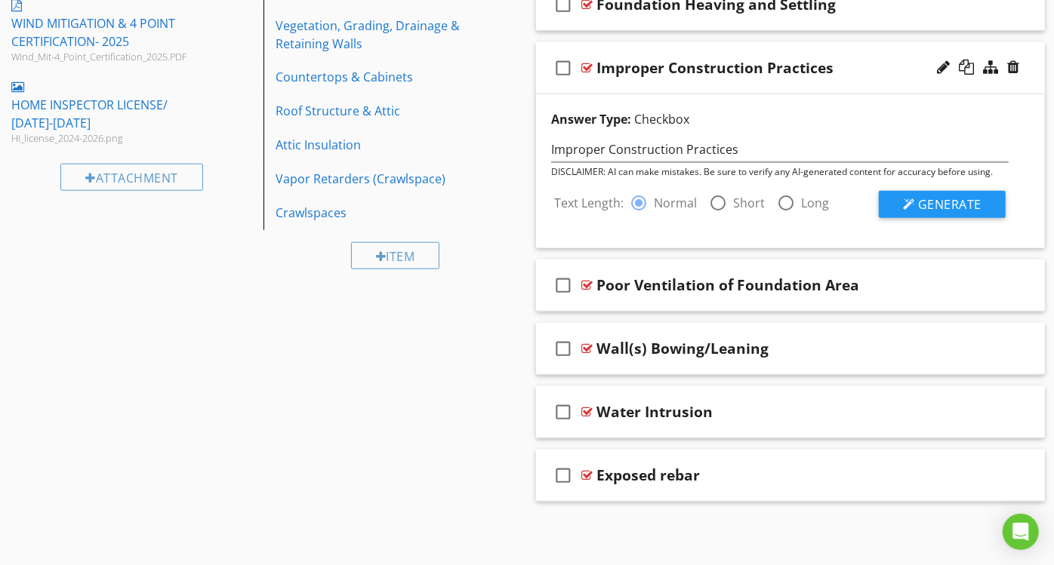
scroll to position [848, 0]
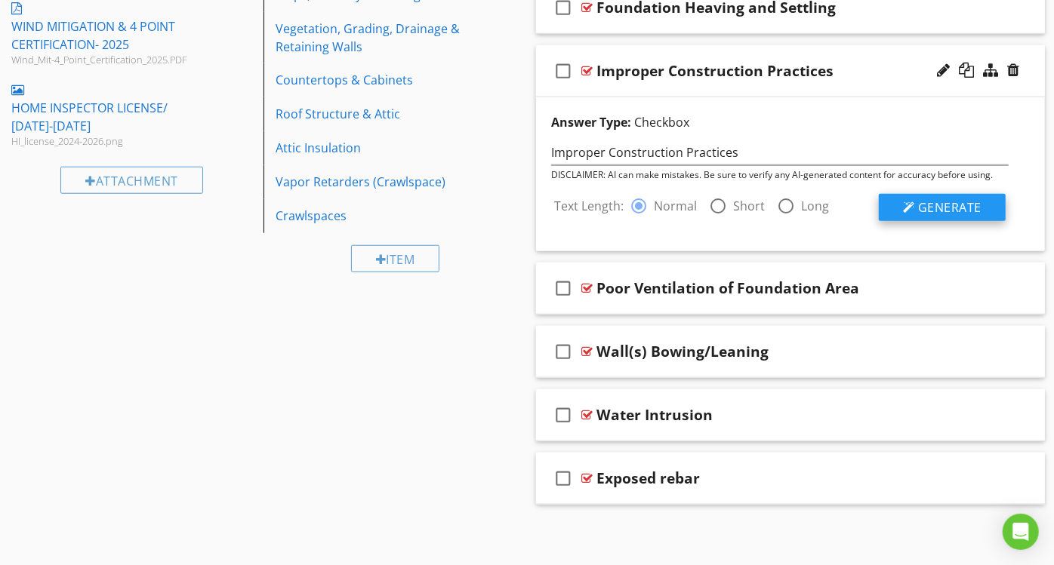
click at [950, 195] on button "Generate" at bounding box center [942, 207] width 127 height 27
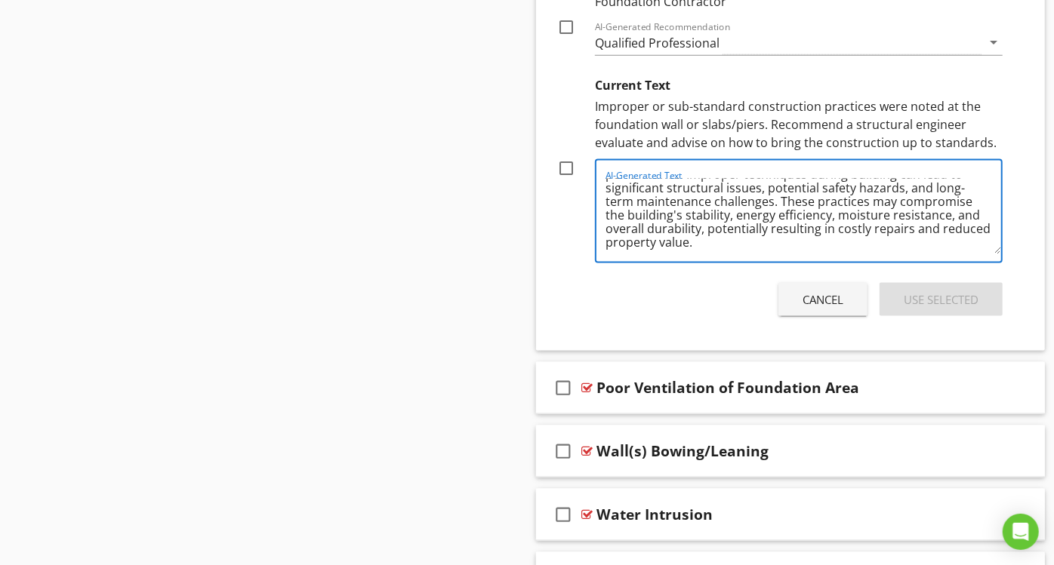
scroll to position [0, 0]
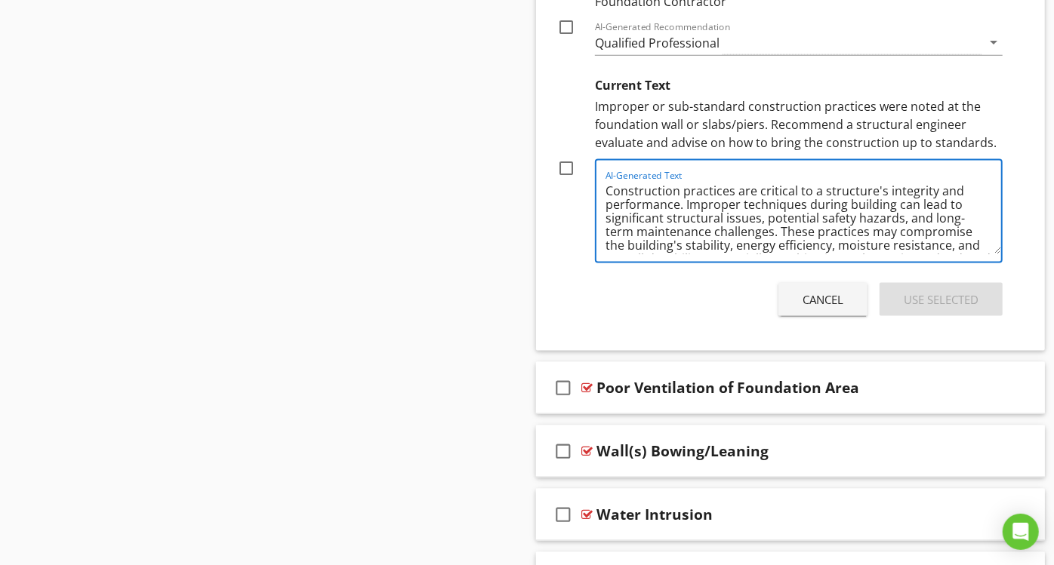
click at [832, 300] on div "Cancel" at bounding box center [822, 299] width 41 height 17
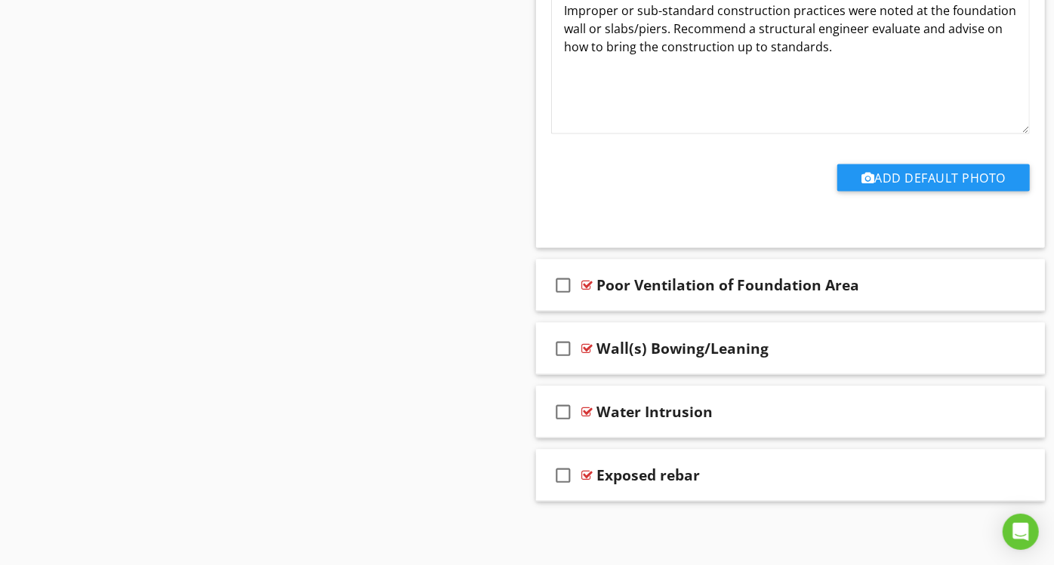
scroll to position [910, 0]
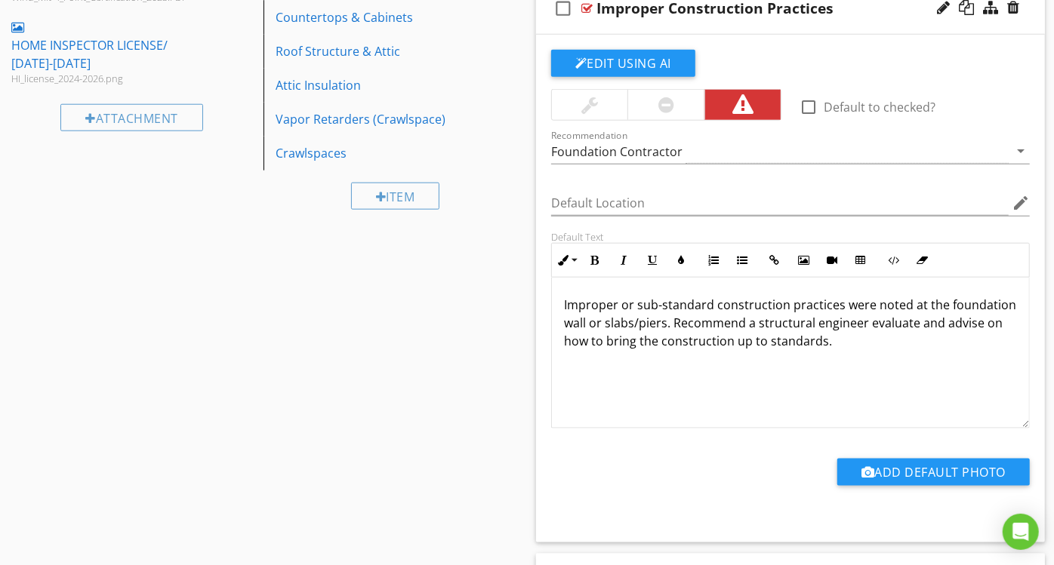
click at [848, 19] on div "check_box_outline_blank Improper Construction Practices" at bounding box center [790, 9] width 509 height 52
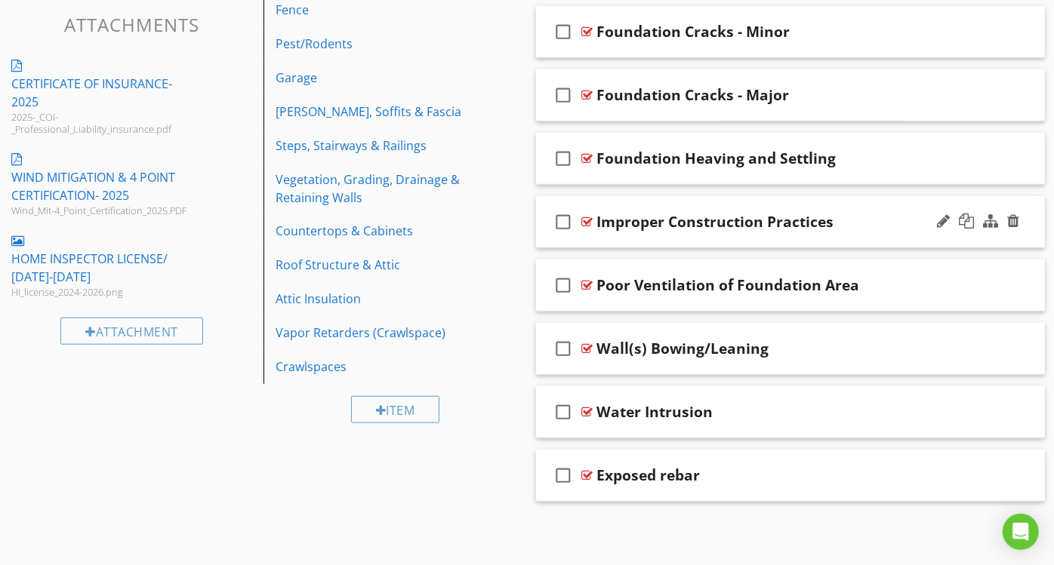
scroll to position [694, 0]
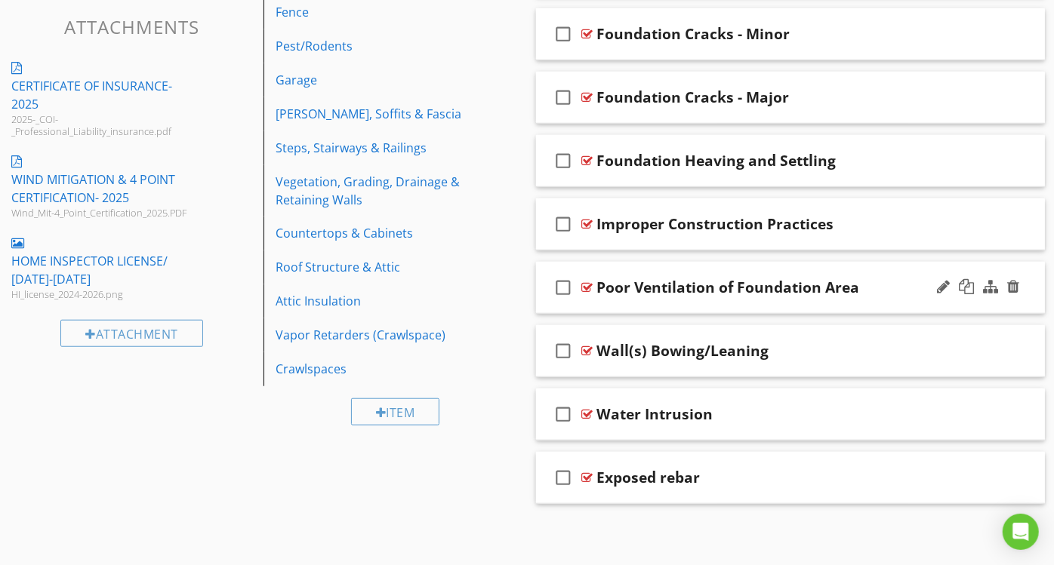
click at [869, 285] on div "Poor Ventilation of Foundation Area" at bounding box center [775, 288] width 359 height 18
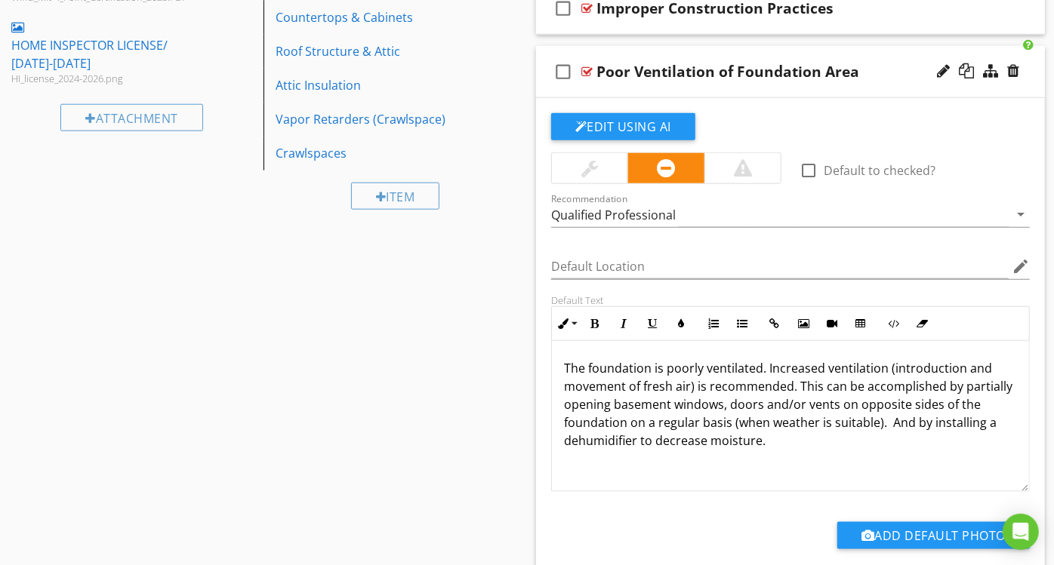
click at [733, 168] on div at bounding box center [742, 168] width 76 height 30
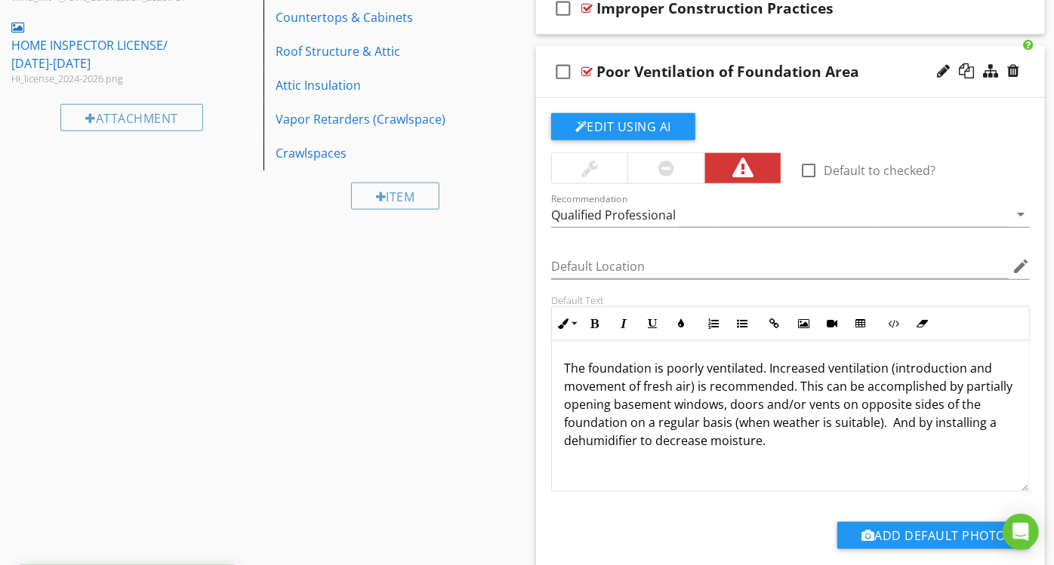
click at [886, 77] on div "Poor Ventilation of Foundation Area" at bounding box center [775, 72] width 359 height 18
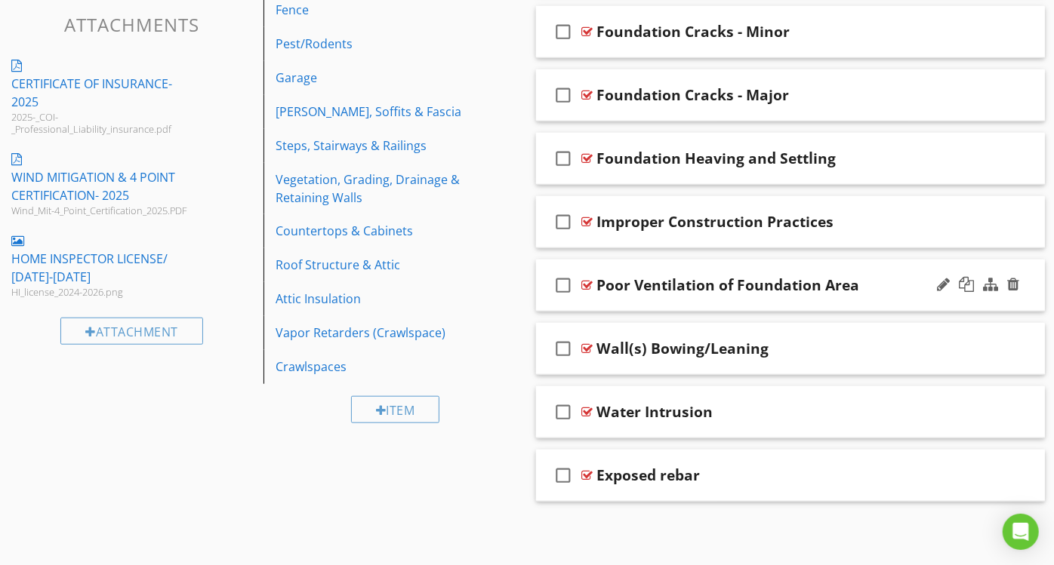
scroll to position [694, 0]
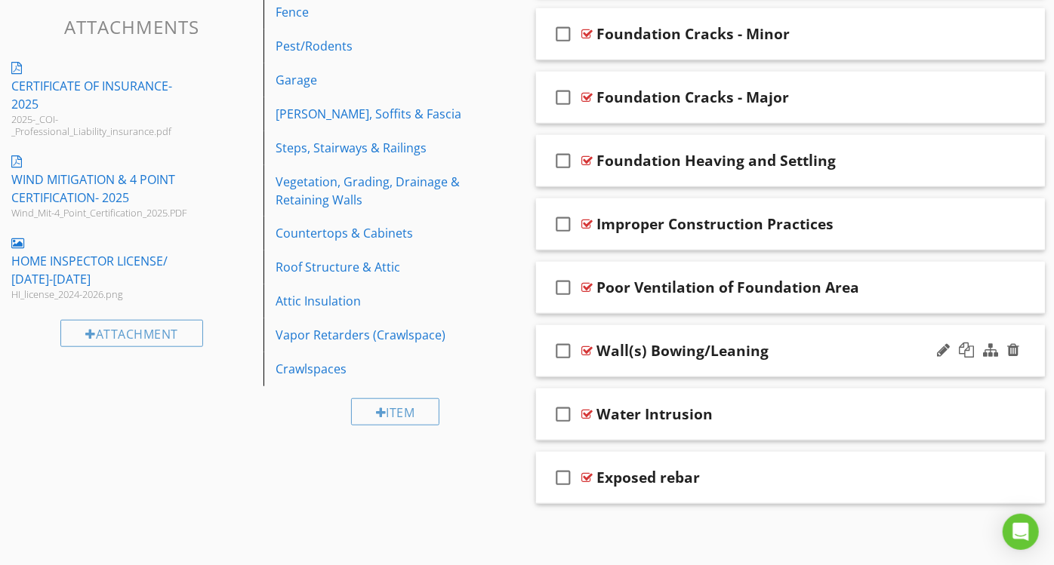
click at [833, 353] on div "Wall(s) Bowing/Leaning" at bounding box center [775, 351] width 359 height 18
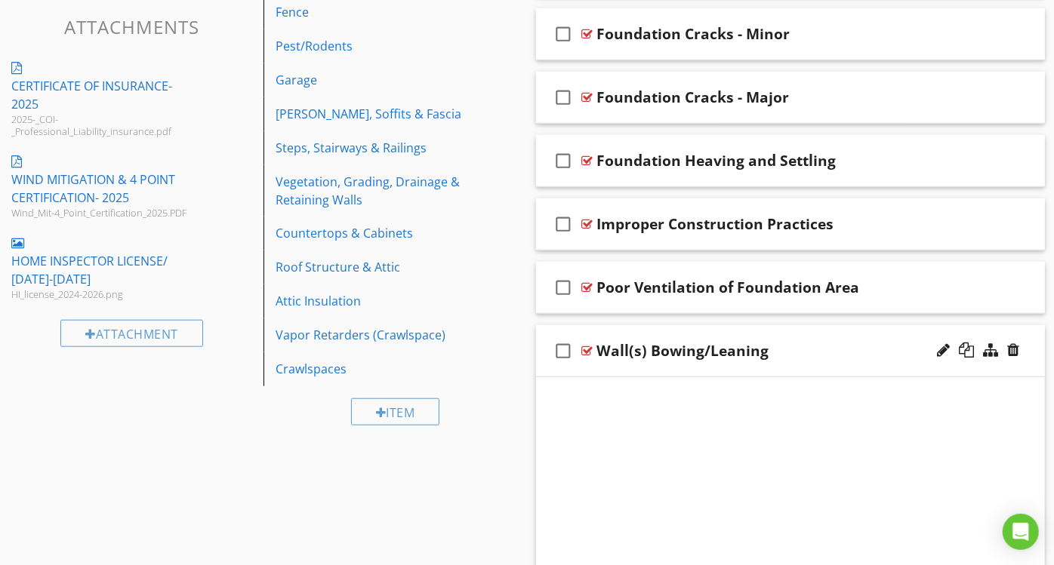
scroll to position [910, 0]
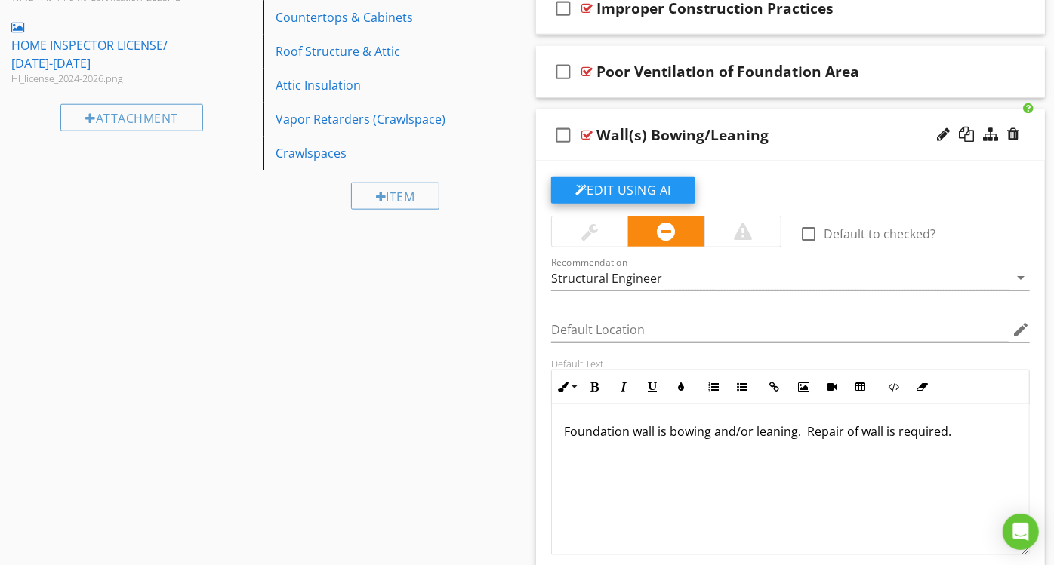
click at [623, 183] on button "Edit Using AI" at bounding box center [623, 190] width 144 height 27
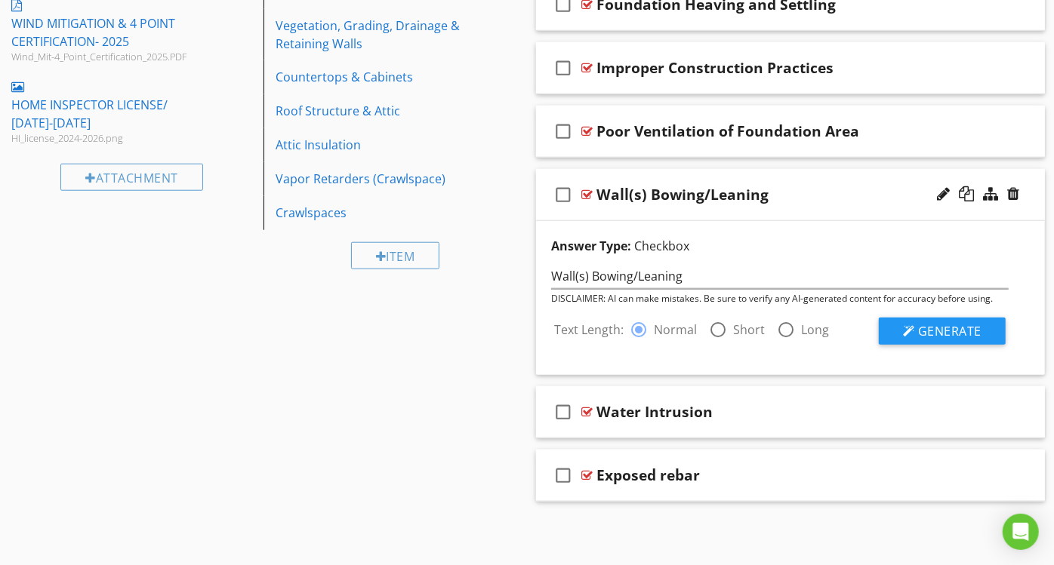
scroll to position [848, 0]
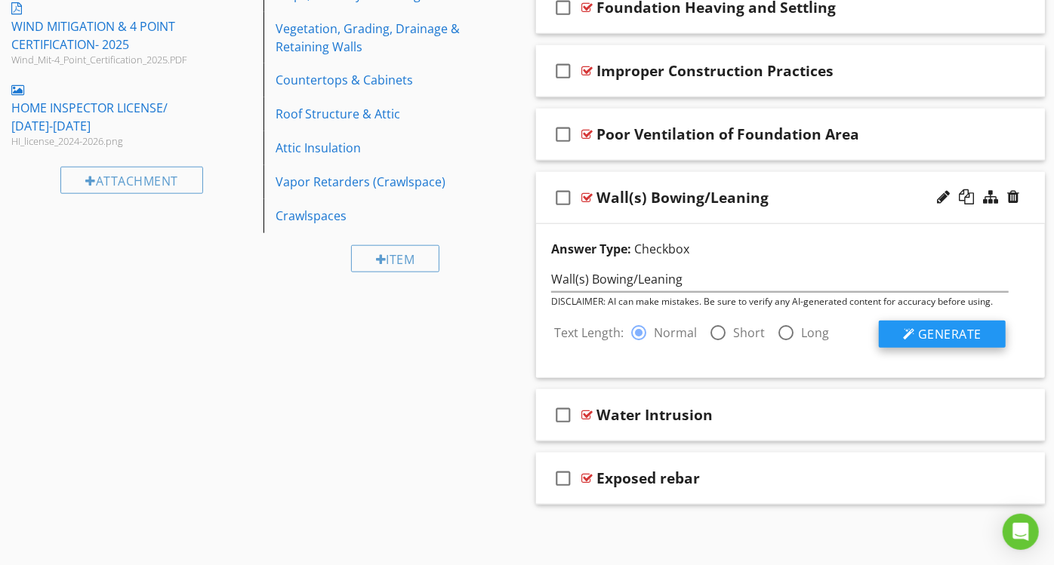
click at [940, 332] on span "Generate" at bounding box center [949, 334] width 63 height 17
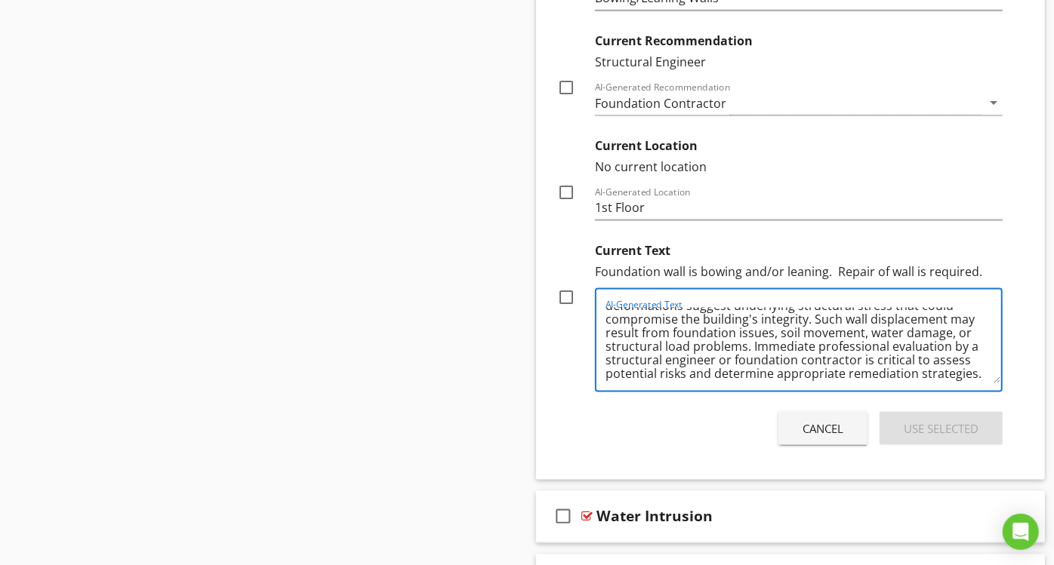
scroll to position [45, 0]
click at [566, 298] on div at bounding box center [566, 298] width 26 height 26
checkbox input "true"
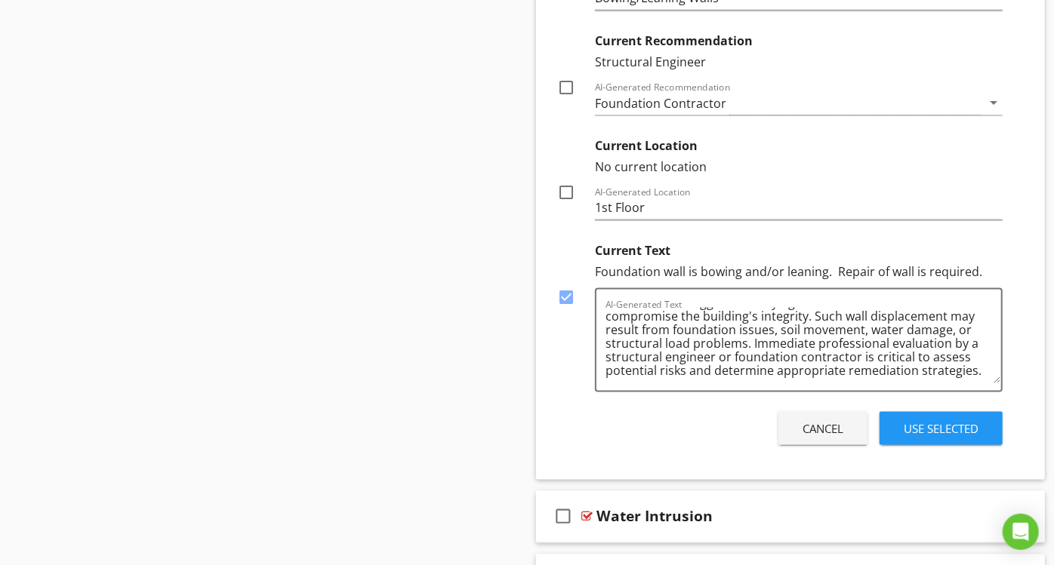
click at [562, 82] on div at bounding box center [566, 88] width 26 height 26
checkbox input "true"
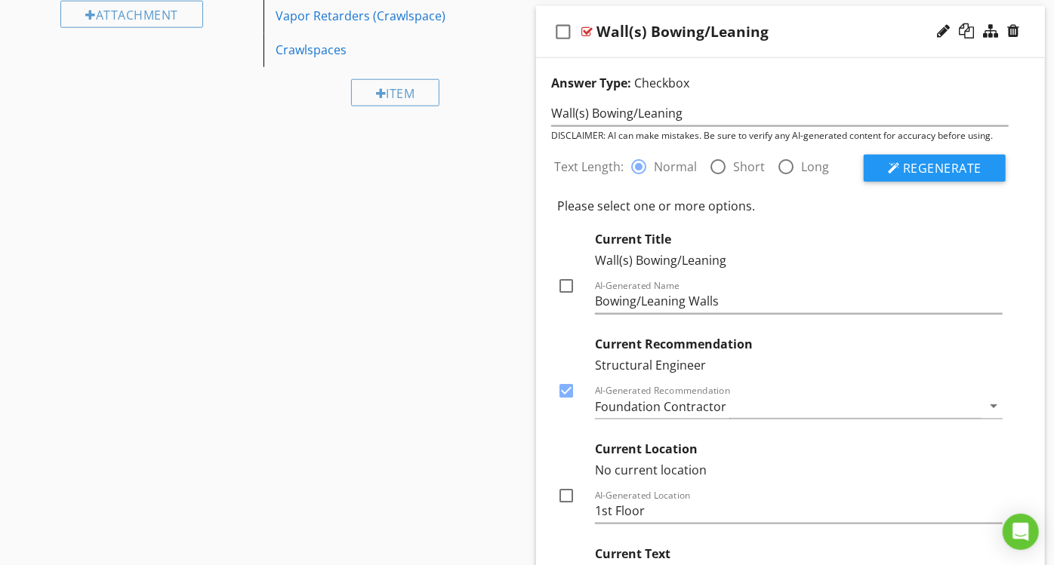
scroll to position [987, 0]
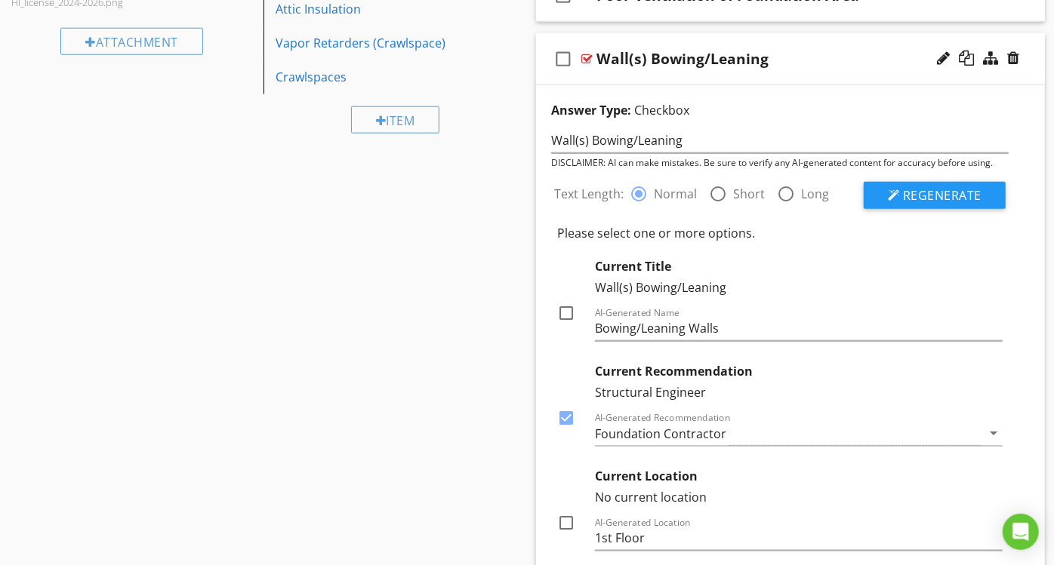
click at [563, 309] on div at bounding box center [566, 313] width 26 height 26
checkbox input "true"
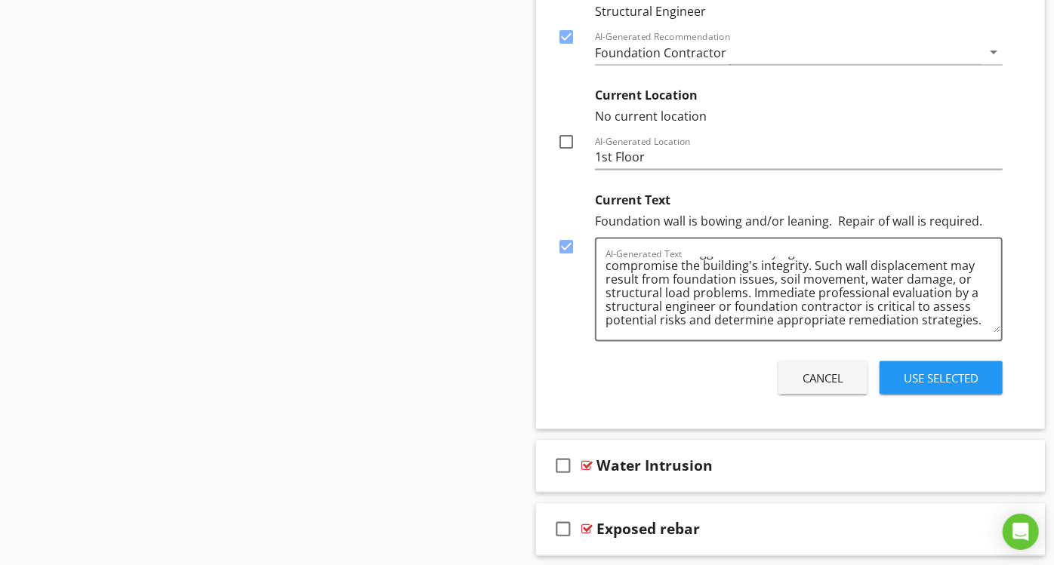
scroll to position [1377, 0]
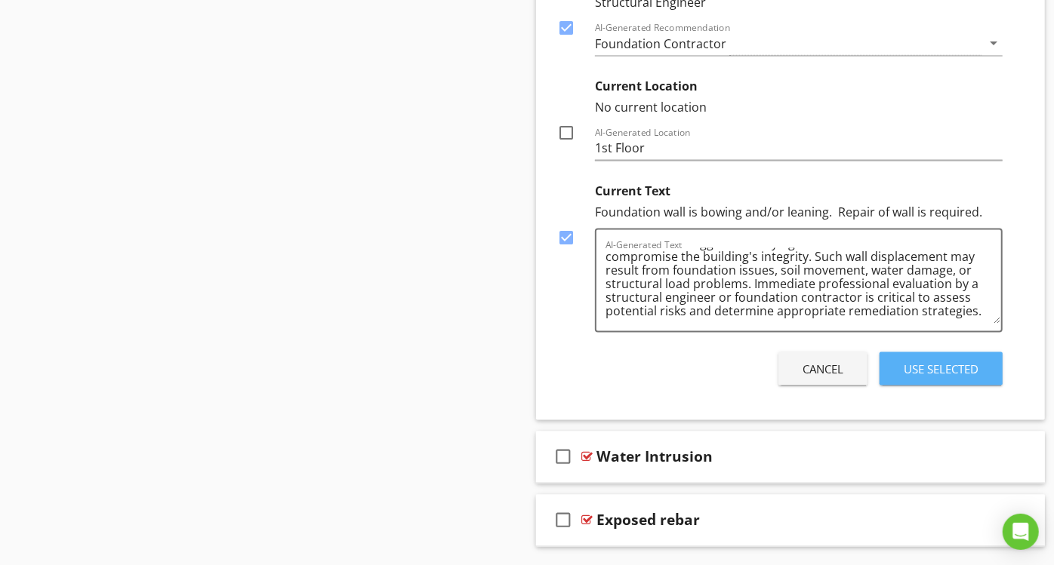
click at [925, 361] on div "Use Selected" at bounding box center [941, 369] width 75 height 17
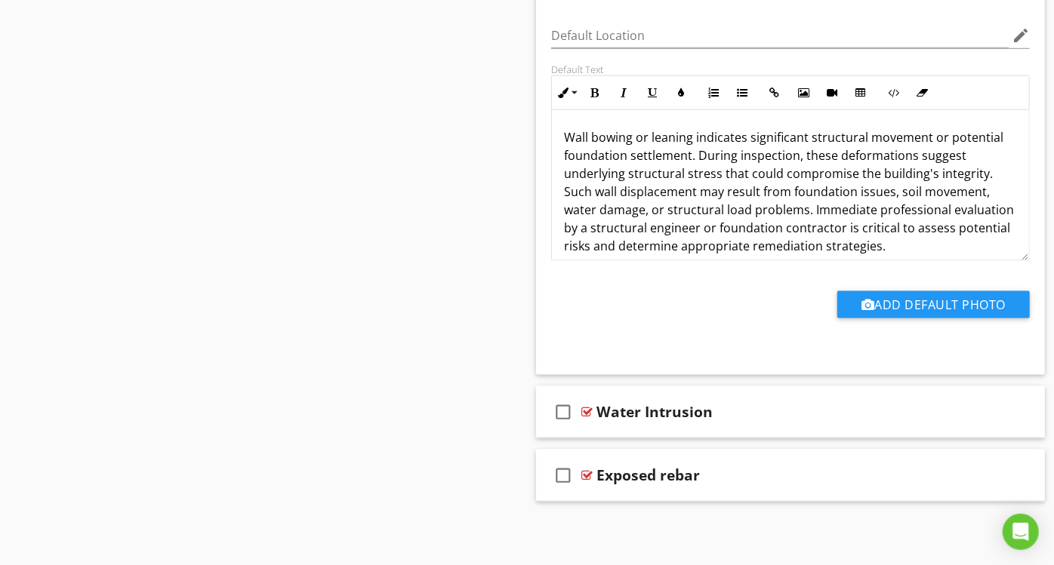
scroll to position [910, 0]
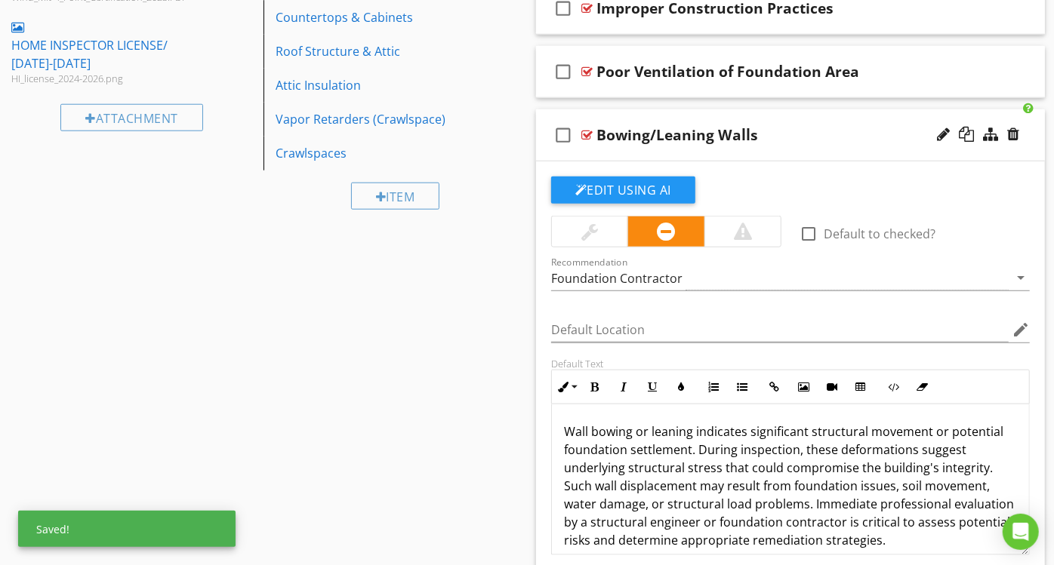
click at [746, 223] on div at bounding box center [743, 232] width 18 height 18
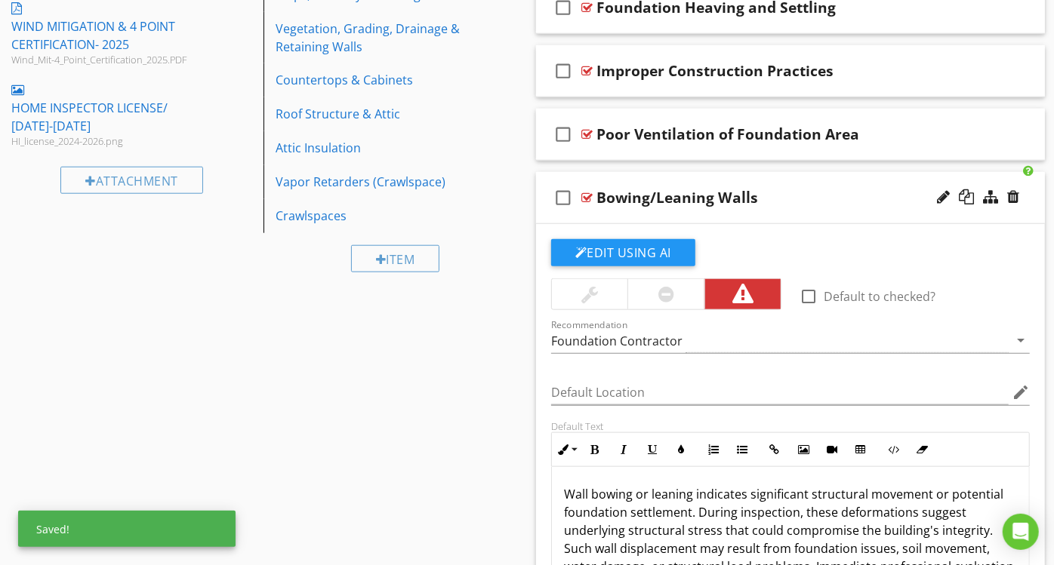
scroll to position [843, 0]
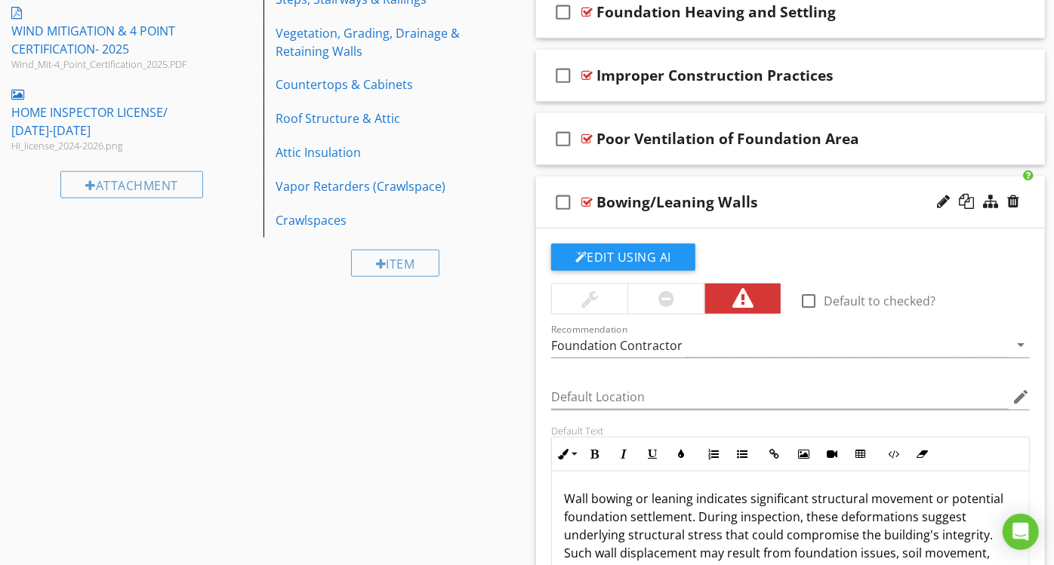
click at [746, 220] on div "check_box_outline_blank Bowing/Leaning Walls" at bounding box center [790, 203] width 509 height 52
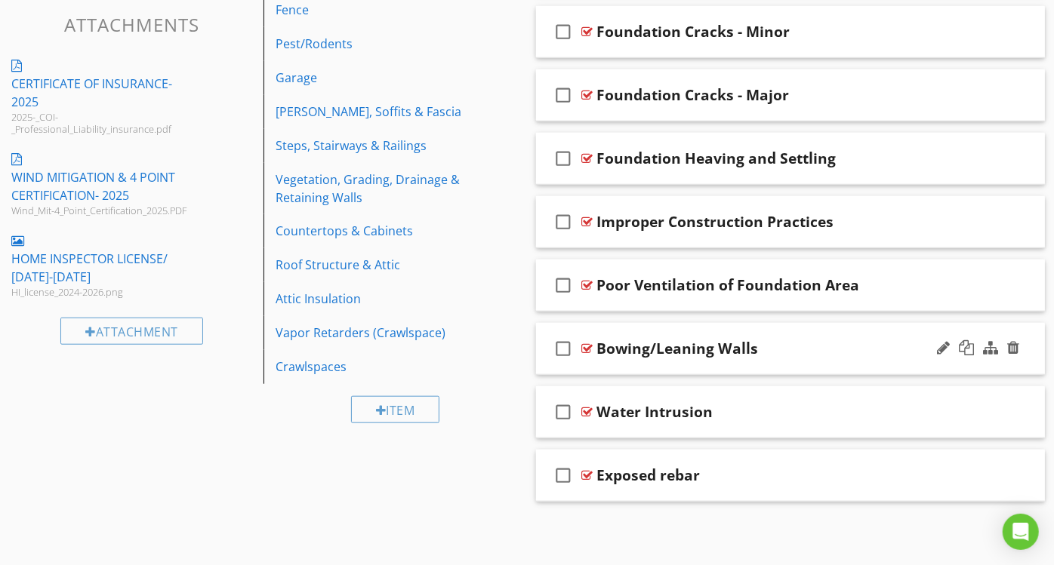
scroll to position [694, 0]
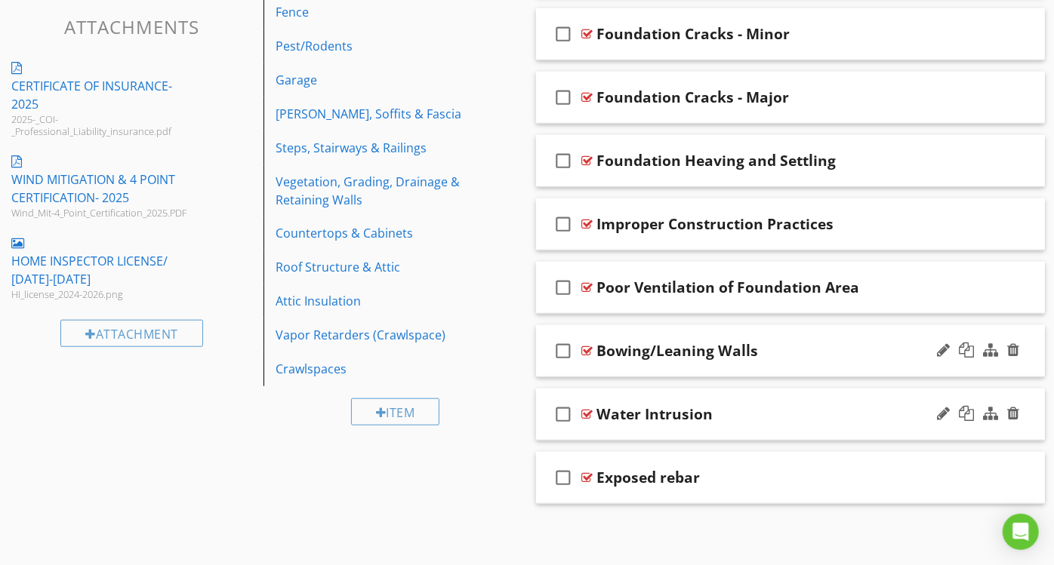
click at [753, 418] on div "Water Intrusion" at bounding box center [775, 414] width 359 height 18
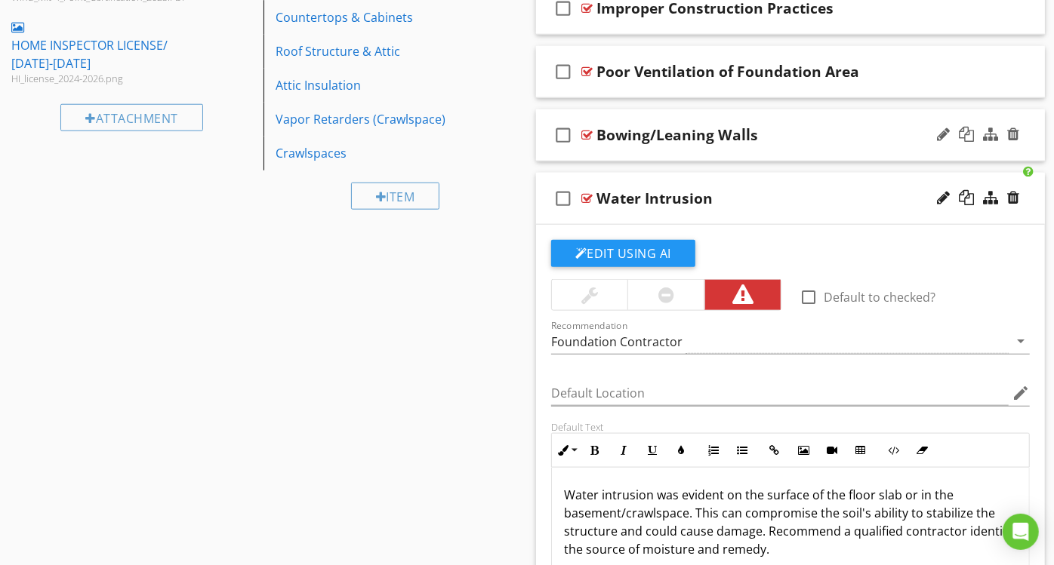
scroll to position [877, 0]
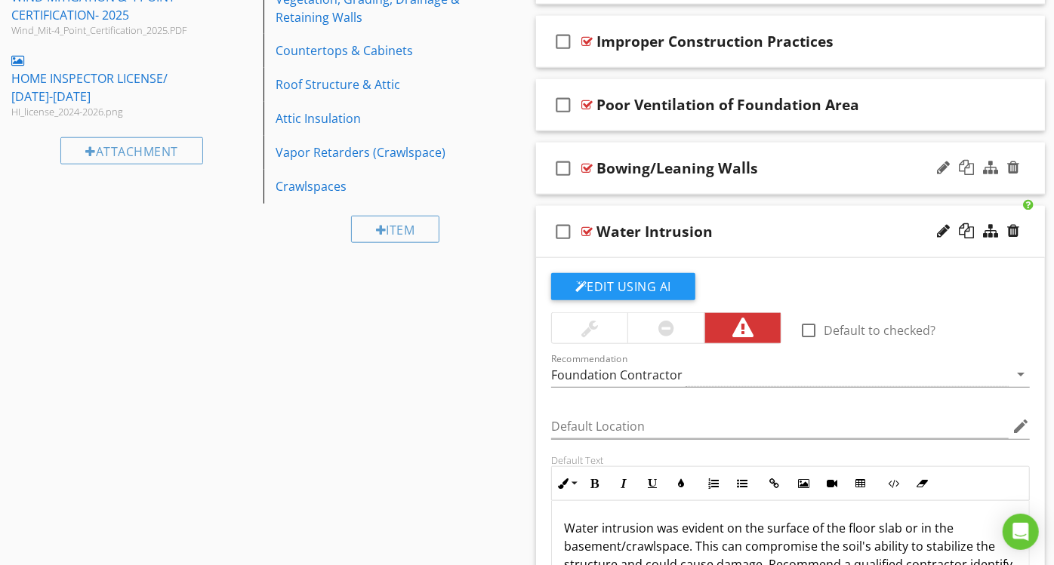
click at [802, 230] on div "Water Intrusion" at bounding box center [775, 232] width 359 height 18
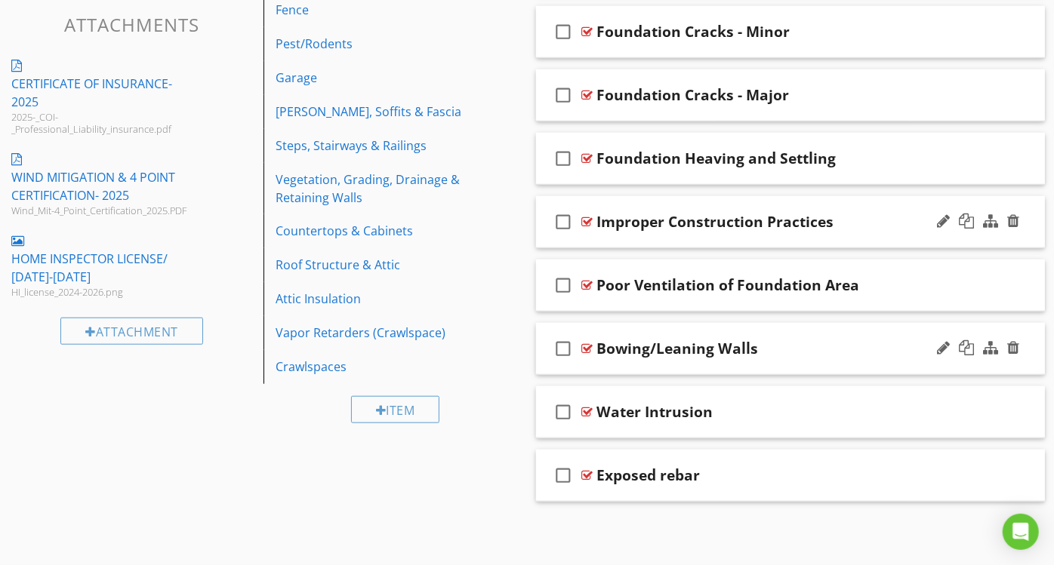
scroll to position [694, 0]
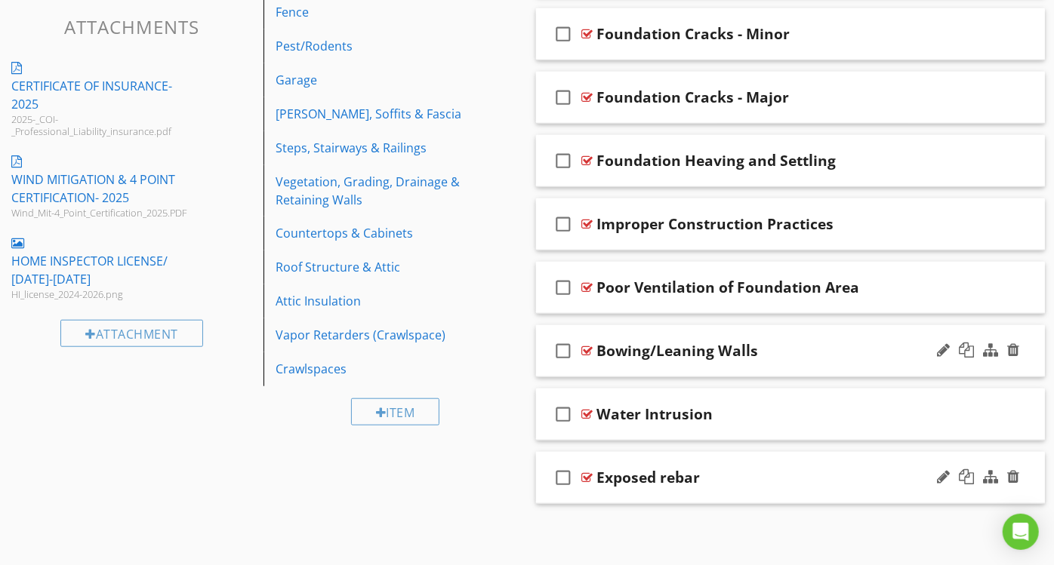
click at [815, 469] on div "Exposed rebar" at bounding box center [775, 478] width 359 height 18
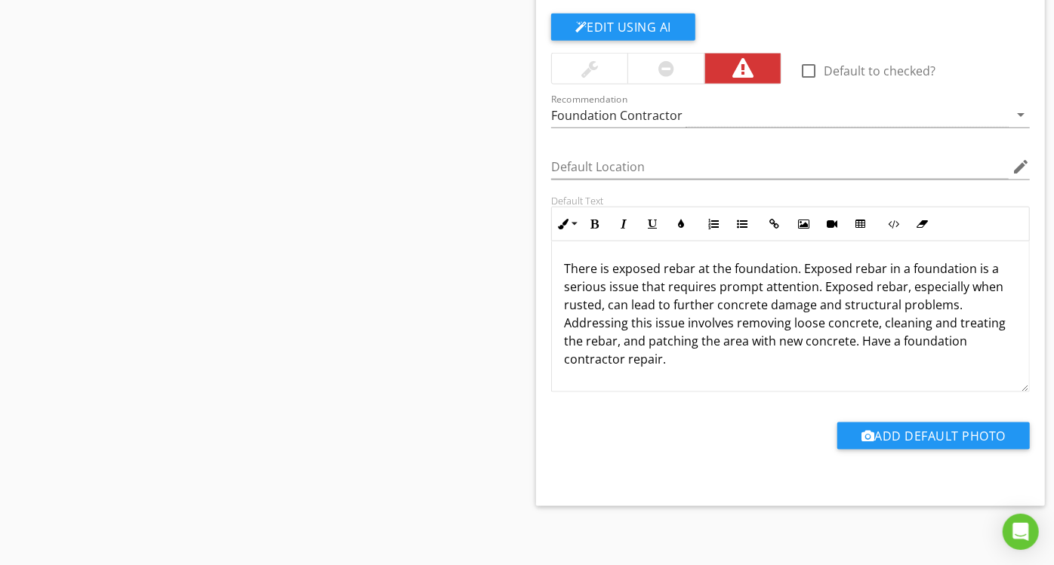
scroll to position [1201, 0]
